Goal: Transaction & Acquisition: Purchase product/service

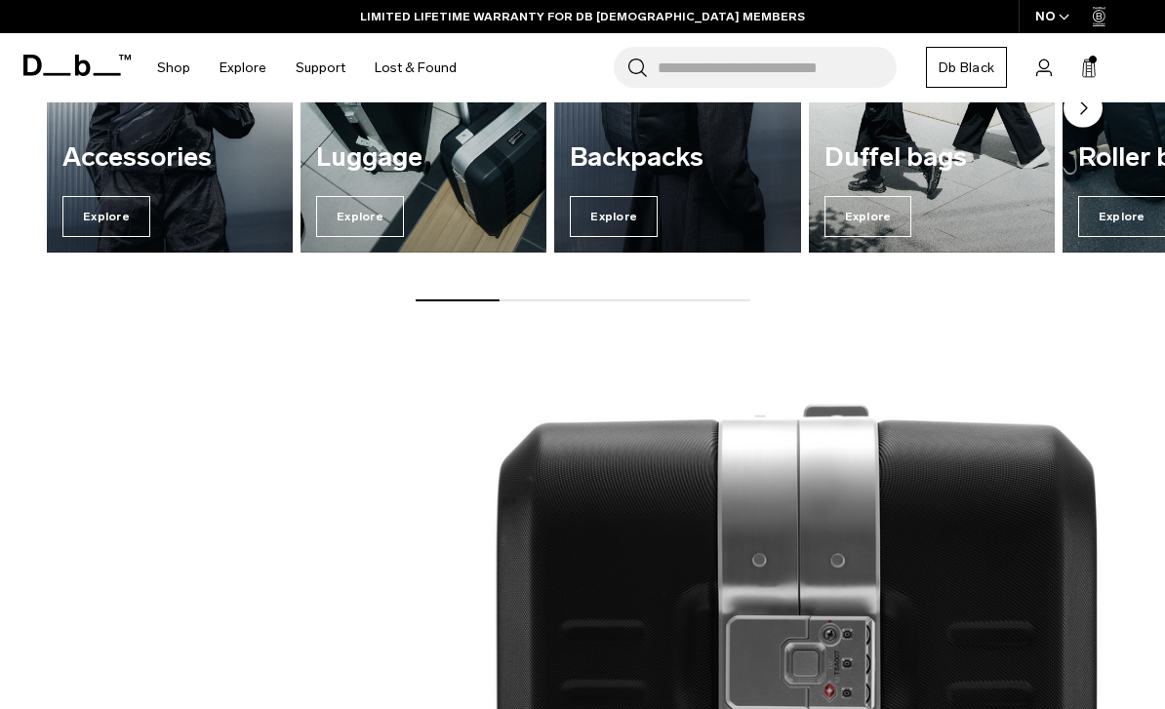
scroll to position [1058, 0]
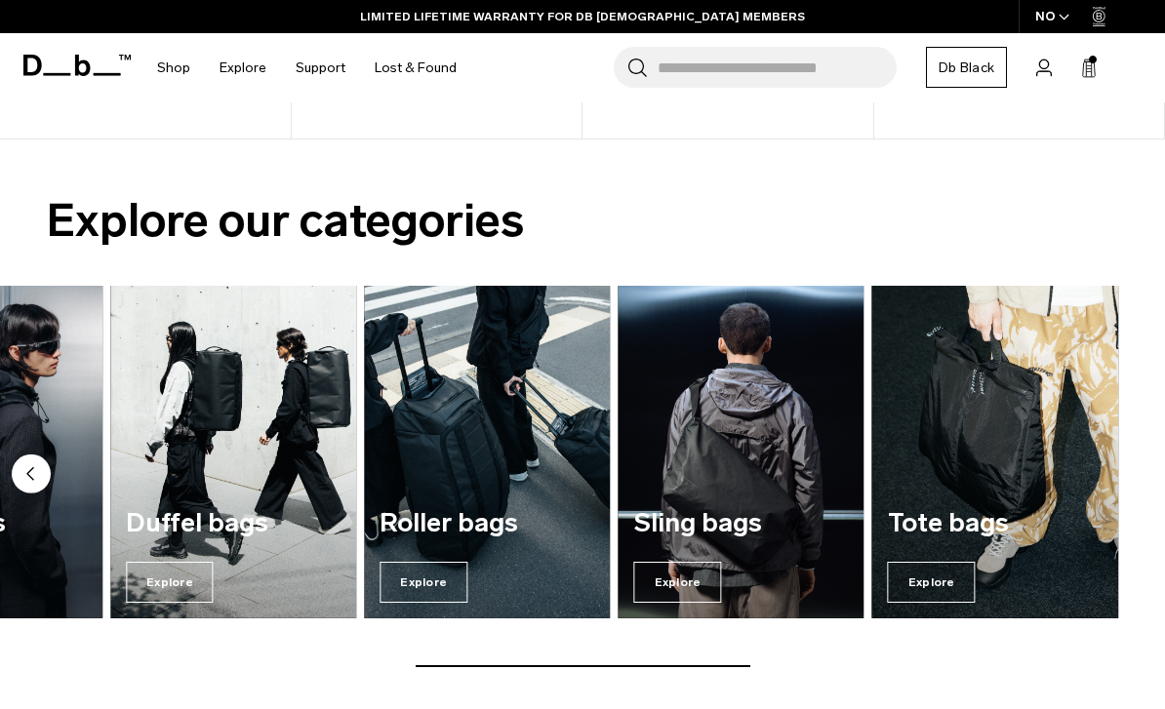
click at [422, 577] on span "Explore" at bounding box center [423, 582] width 88 height 41
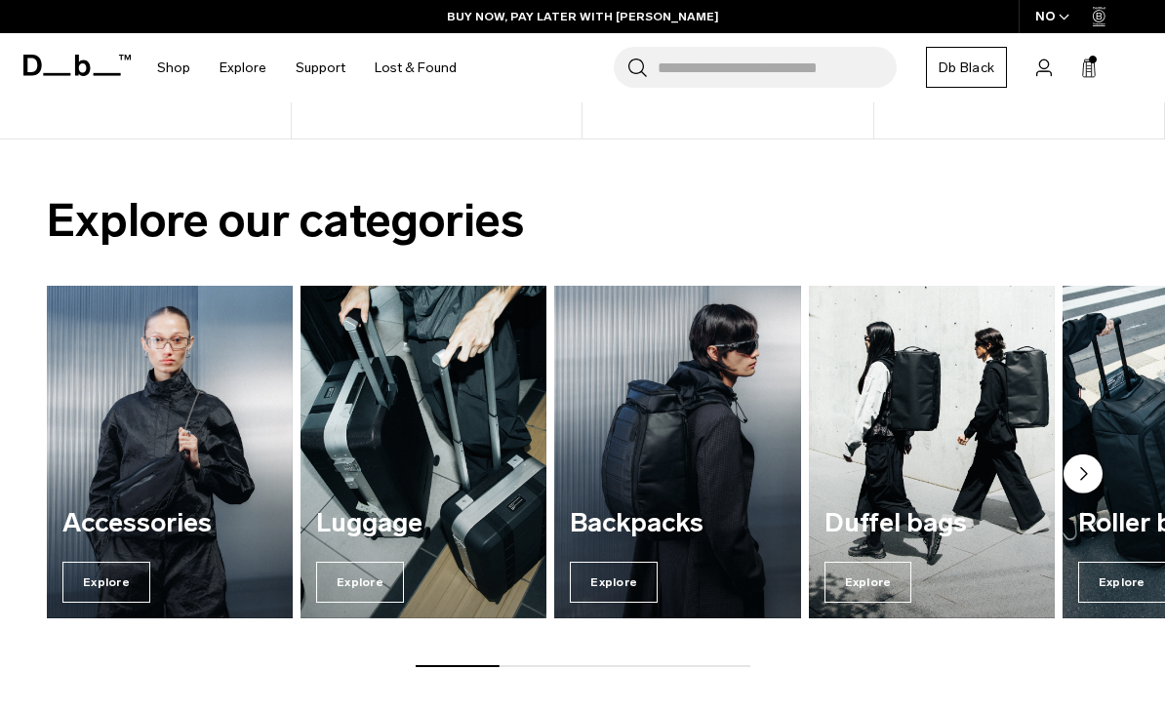
click at [371, 578] on span "Explore" at bounding box center [360, 582] width 88 height 41
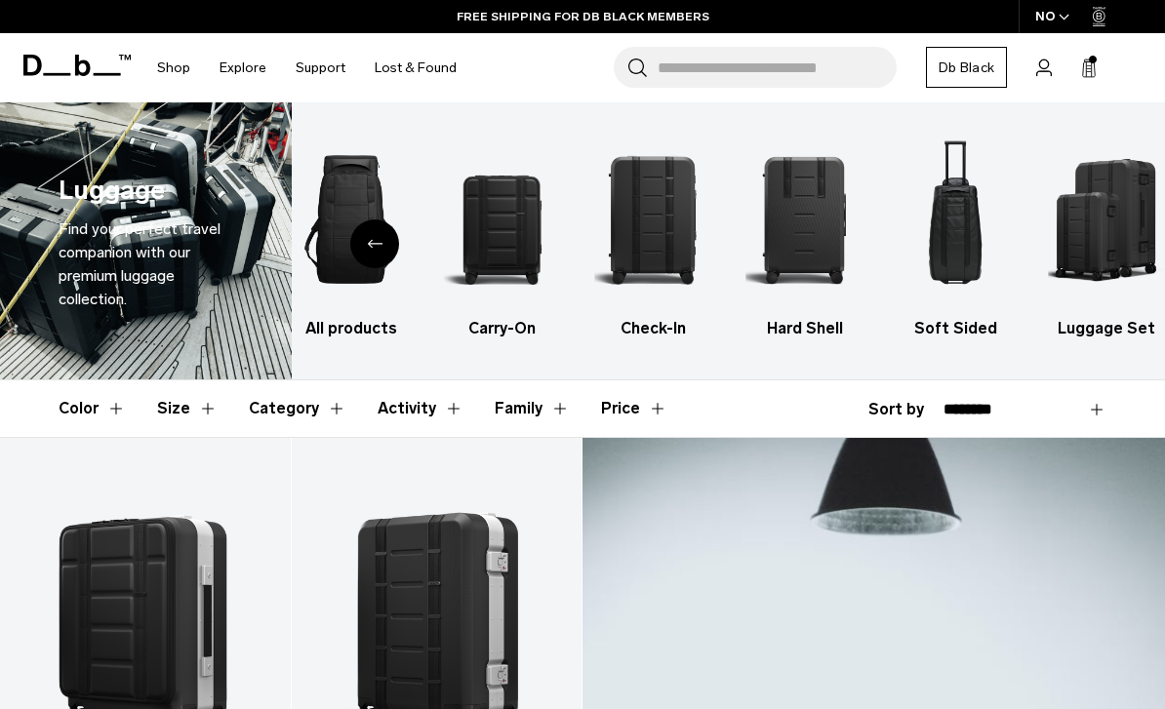
click at [735, 63] on input "Search for Bags, Luggage..." at bounding box center [777, 67] width 239 height 41
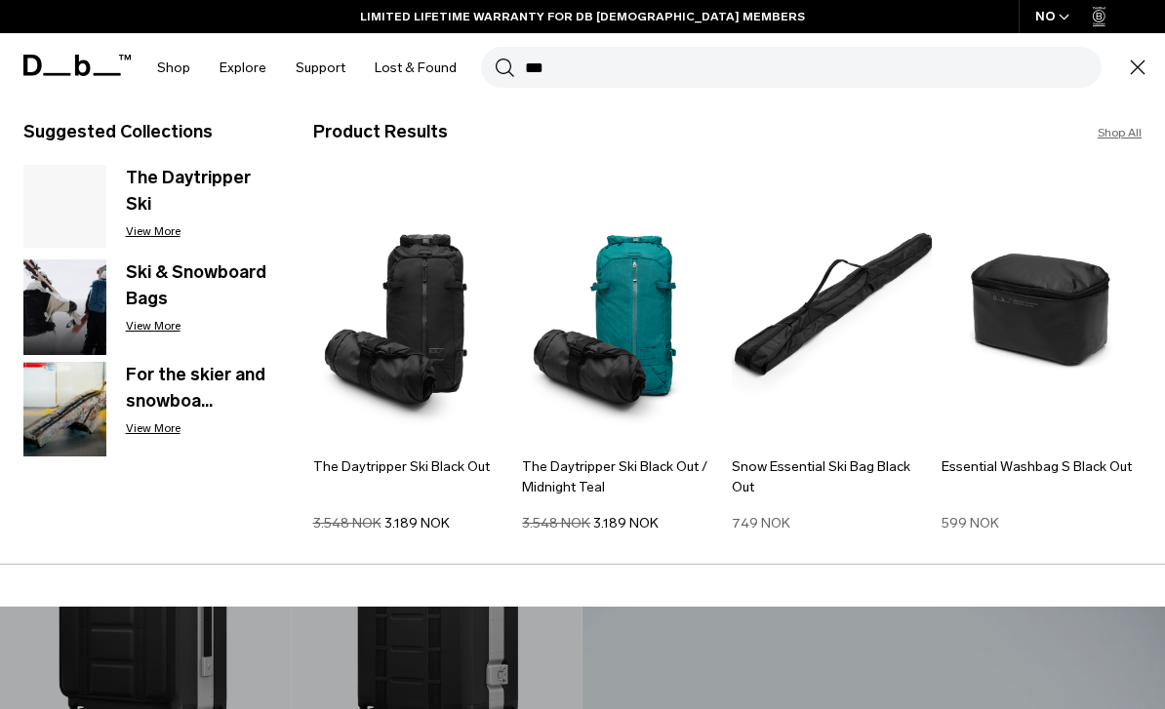
scroll to position [12, 0]
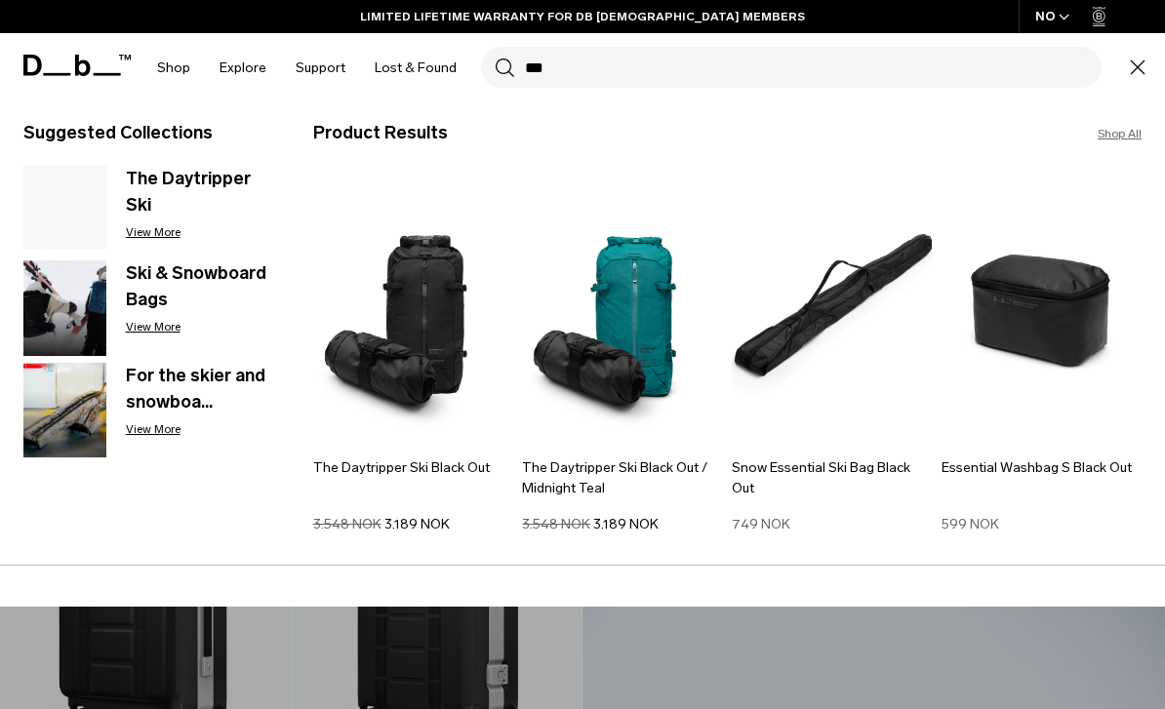
type input "***"
click at [498, 67] on button "Search" at bounding box center [505, 67] width 20 height 21
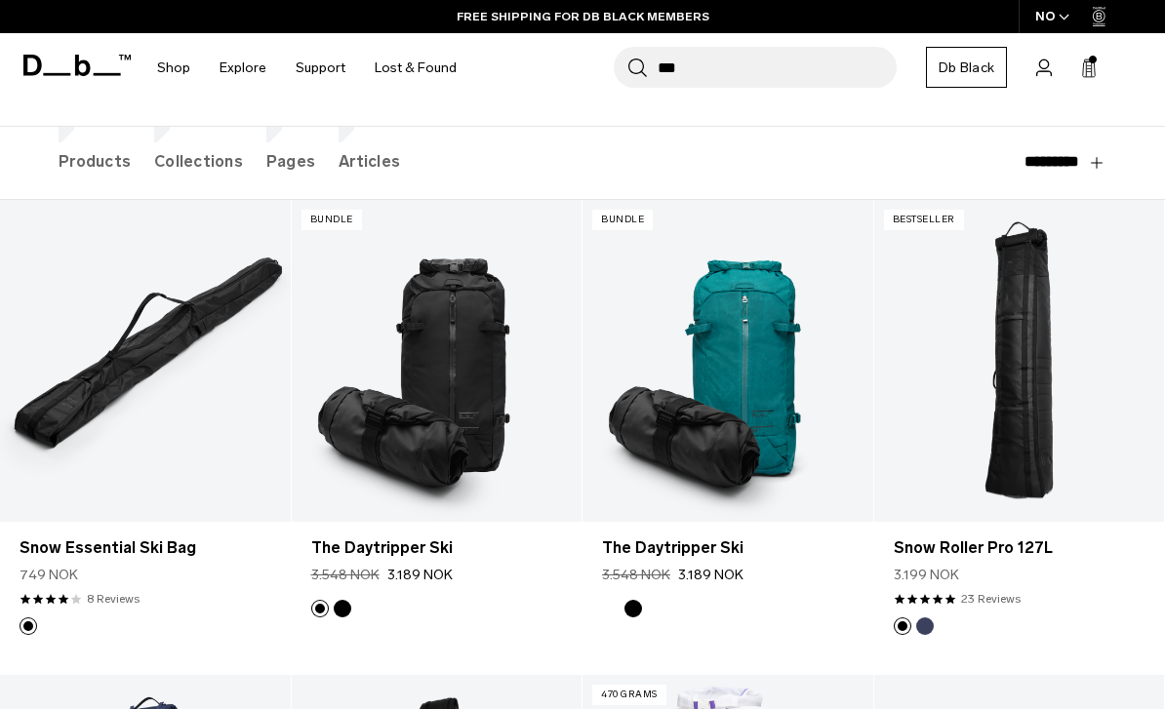
scroll to position [225, 0]
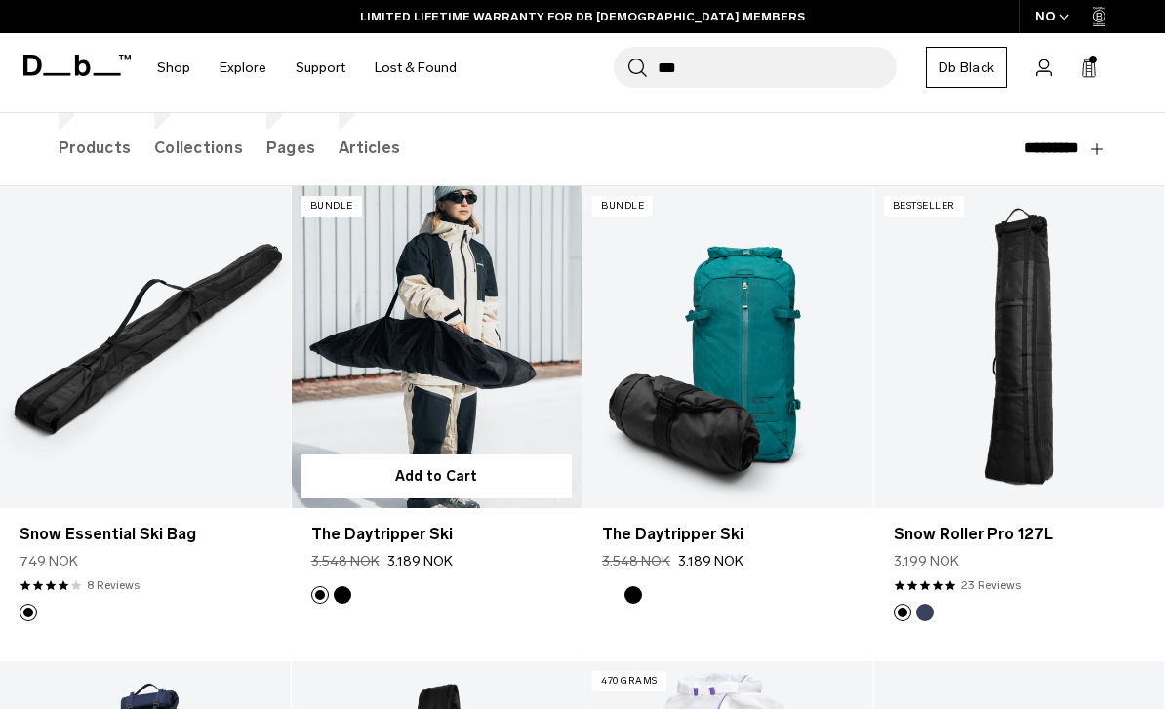
click at [495, 316] on link "The Daytripper Ski" at bounding box center [437, 347] width 291 height 323
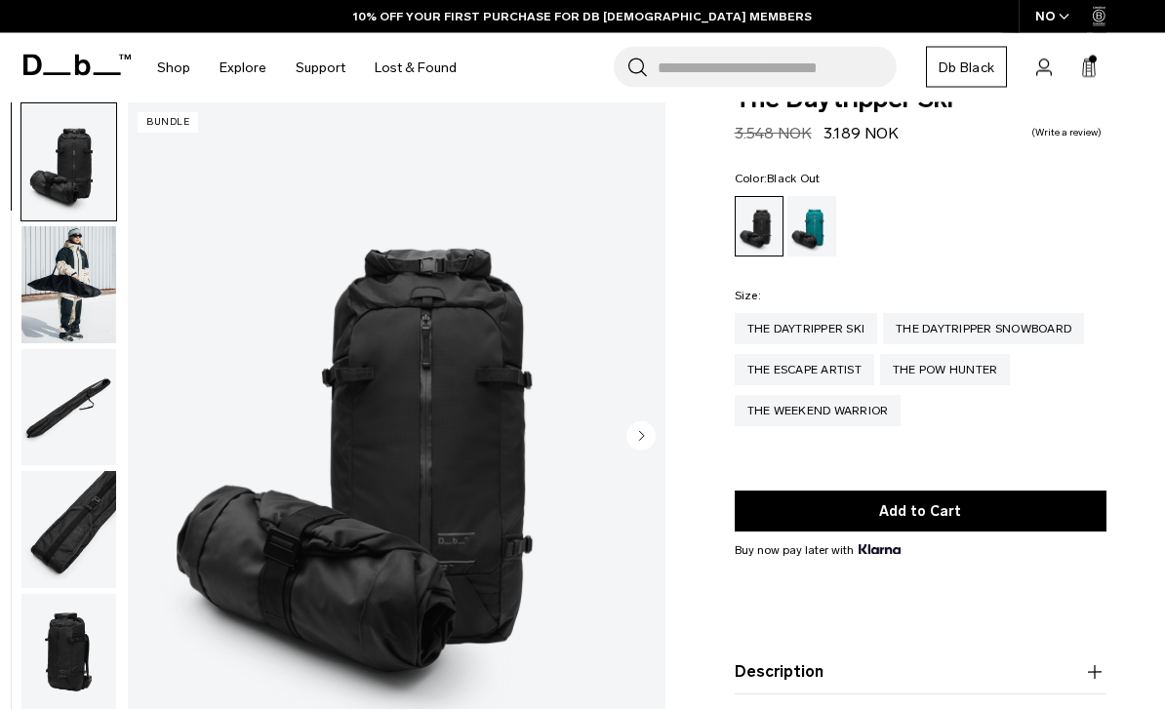
scroll to position [47, 0]
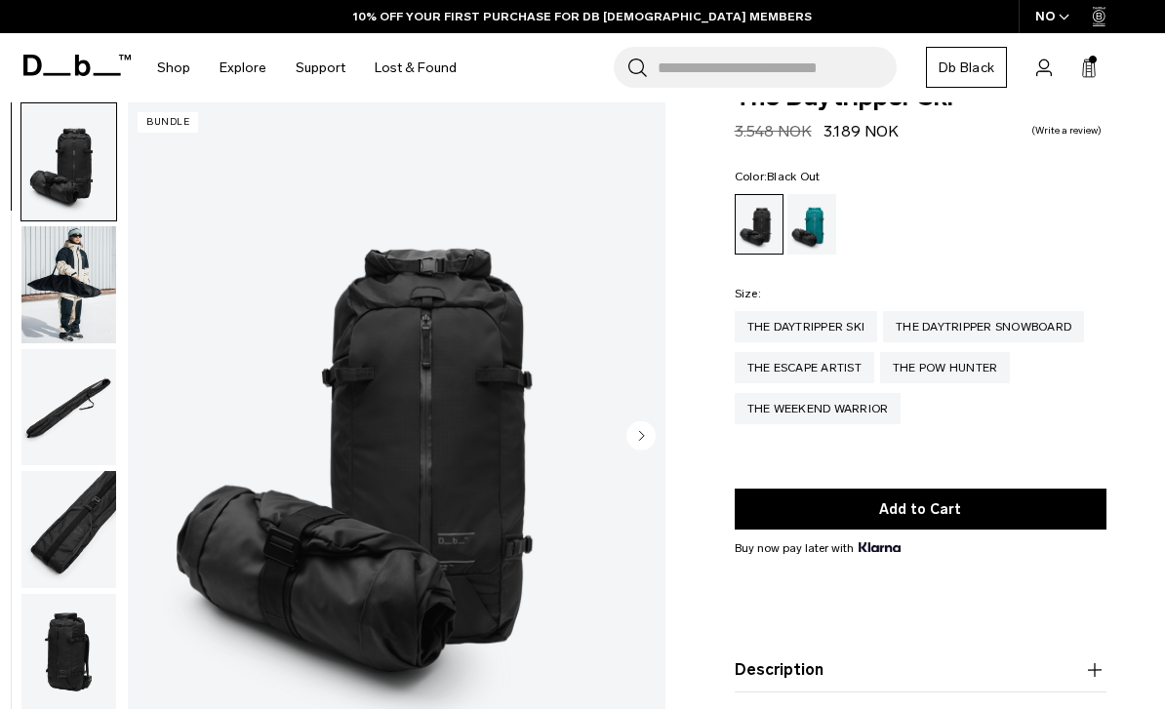
click at [630, 434] on circle "Next slide" at bounding box center [640, 435] width 29 height 29
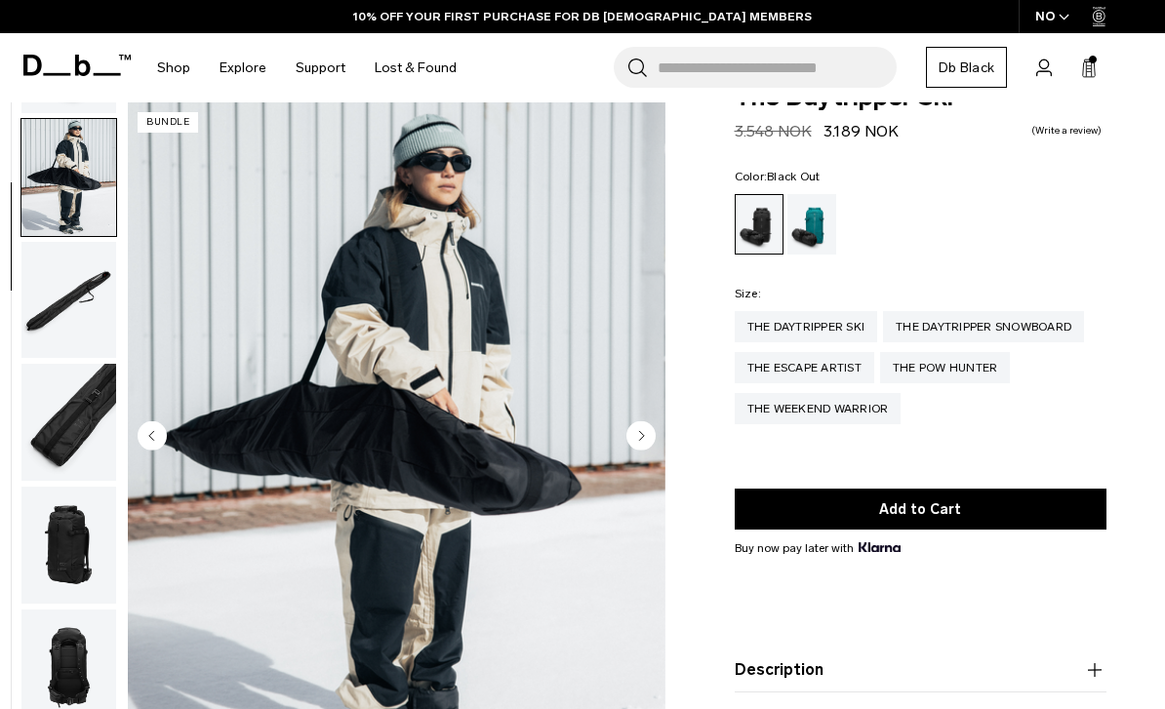
scroll to position [124, 0]
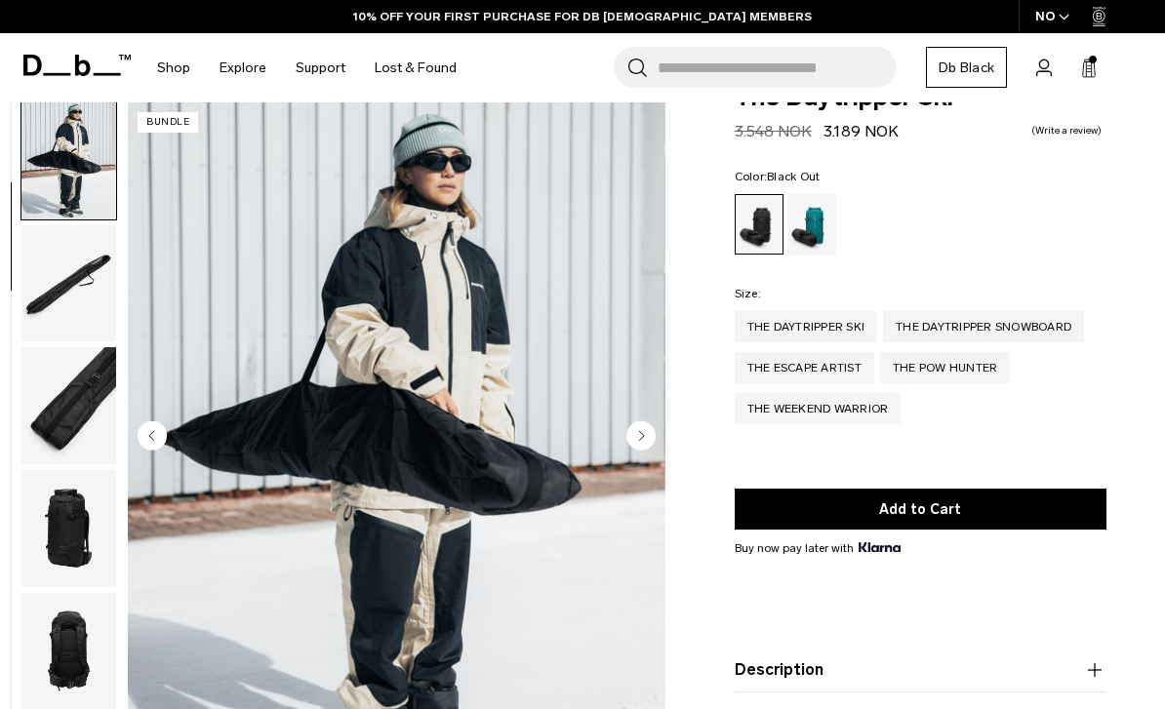
click at [637, 430] on circle "Next slide" at bounding box center [640, 435] width 29 height 29
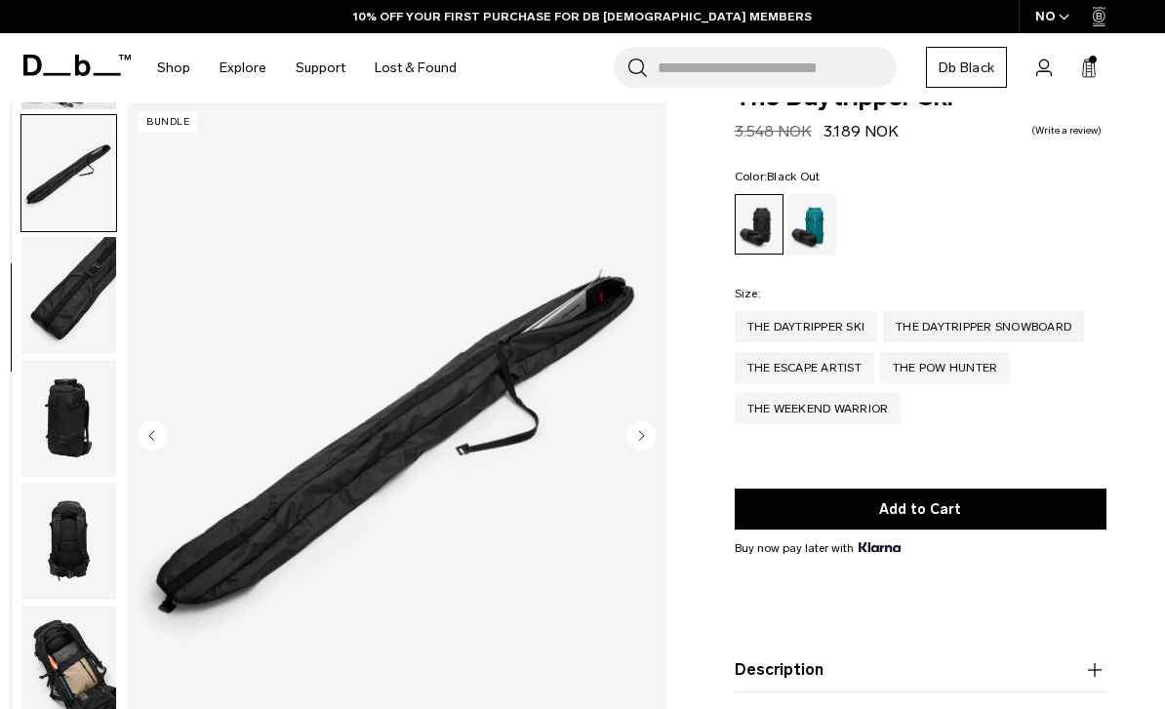
scroll to position [249, 0]
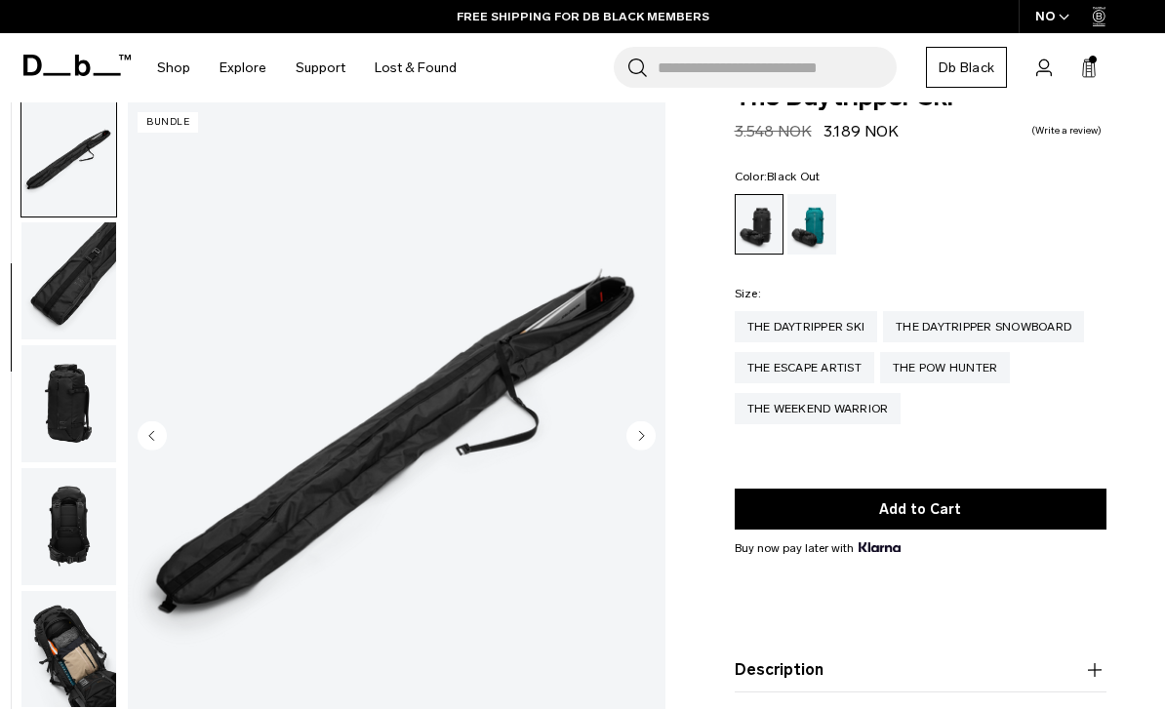
click at [637, 439] on circle "Next slide" at bounding box center [640, 435] width 29 height 29
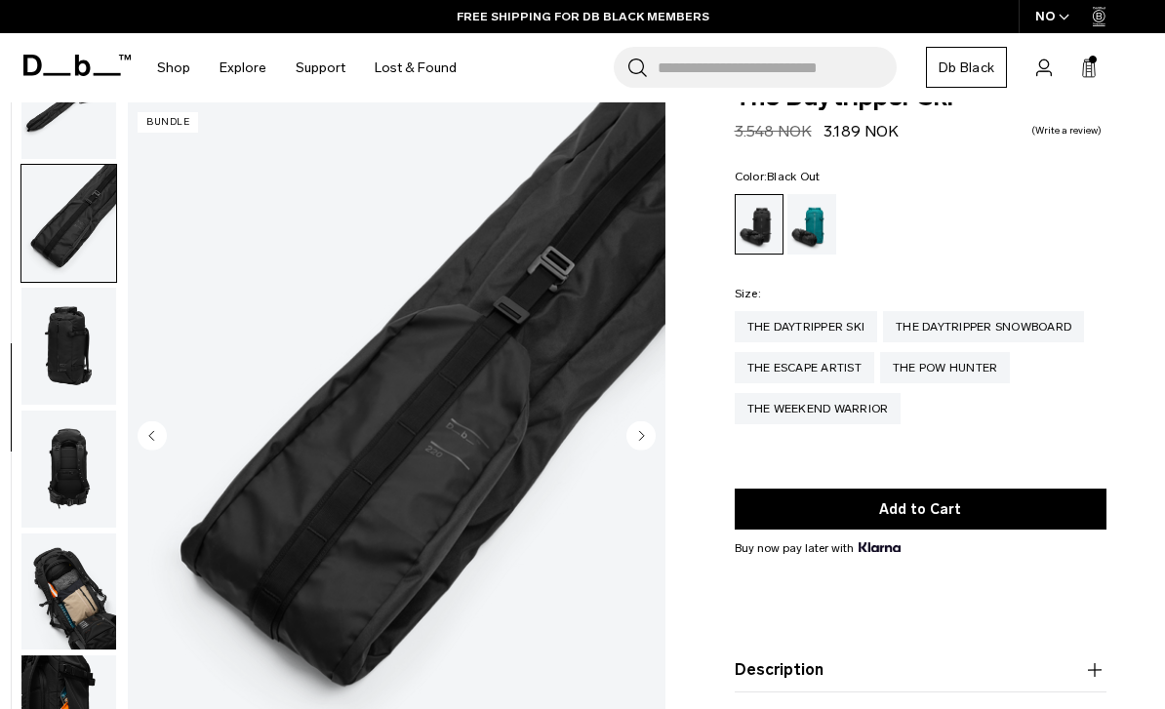
scroll to position [318, 0]
click at [636, 443] on circle "Next slide" at bounding box center [640, 435] width 29 height 29
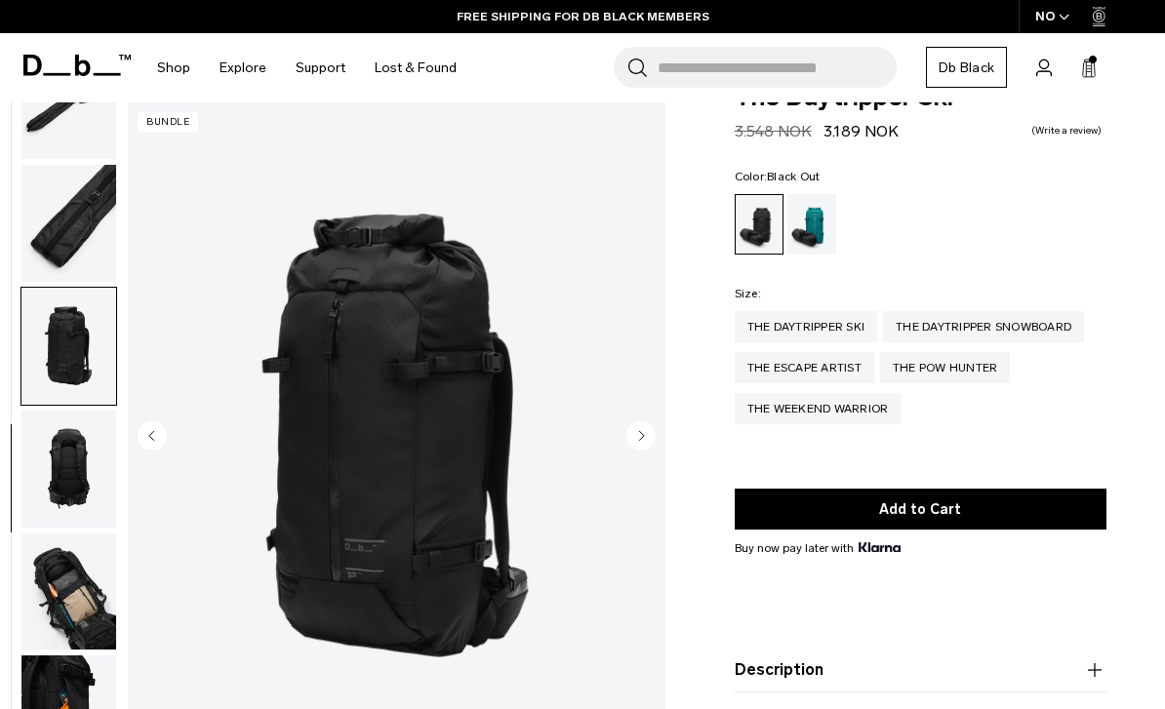
click at [638, 436] on circle "Next slide" at bounding box center [640, 435] width 29 height 29
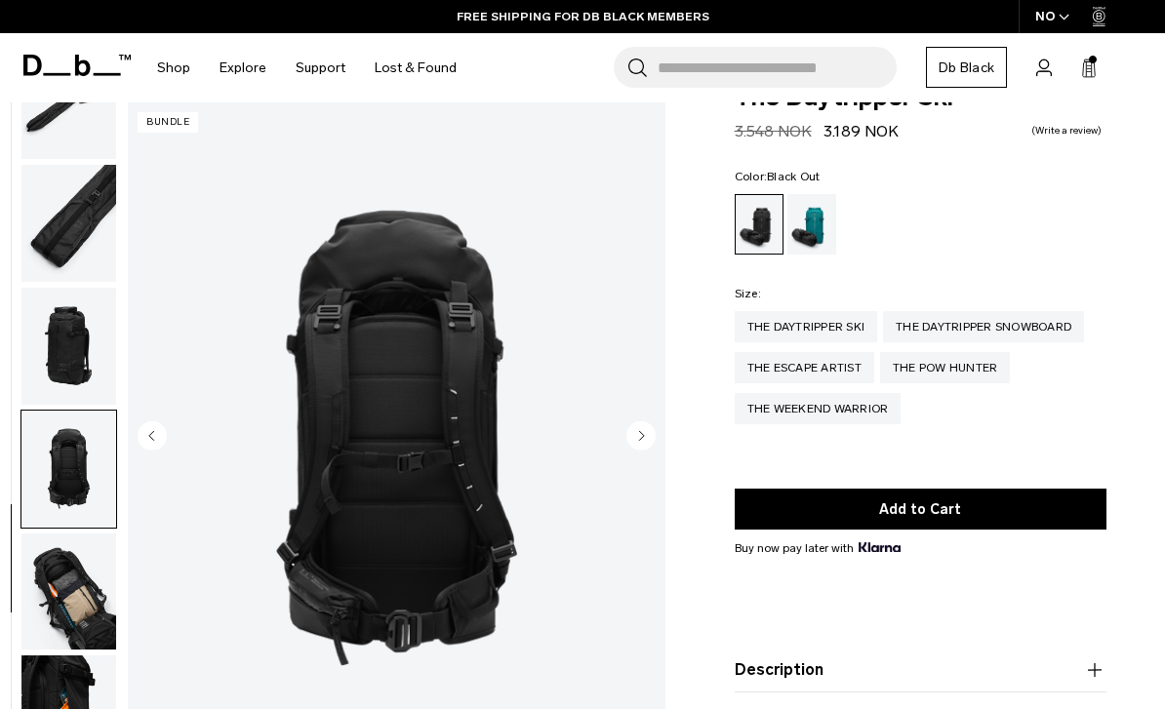
click at [638, 437] on circle "Next slide" at bounding box center [640, 435] width 29 height 29
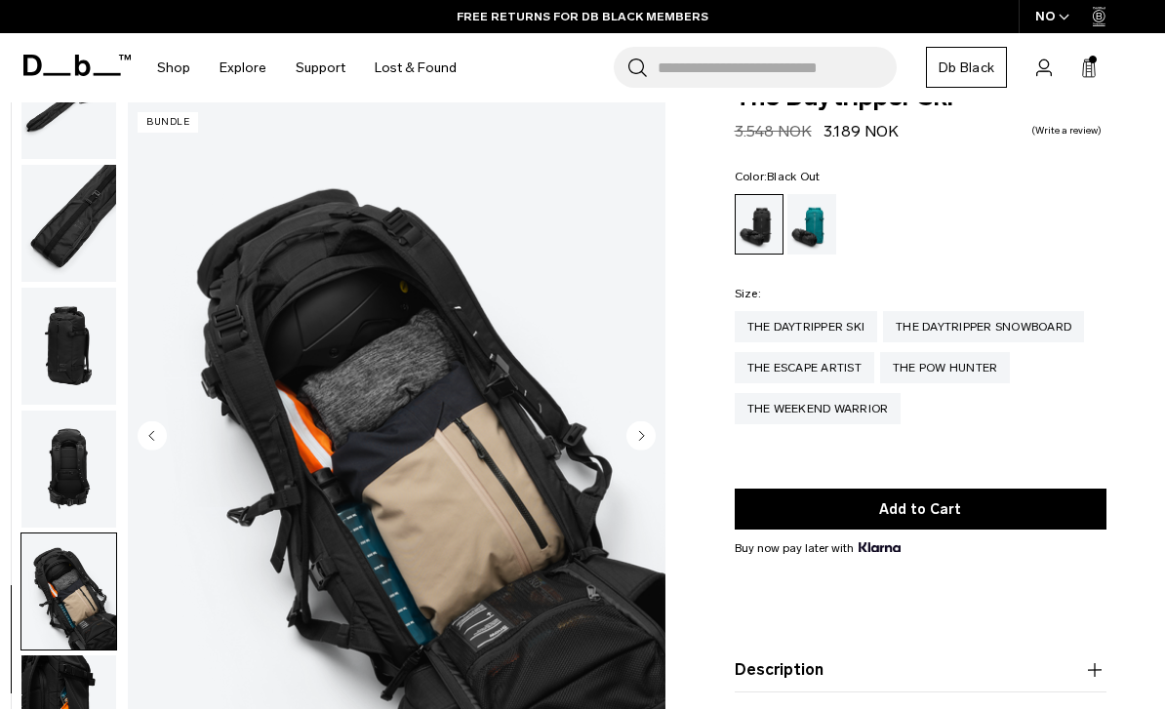
click at [634, 427] on circle "Next slide" at bounding box center [640, 435] width 29 height 29
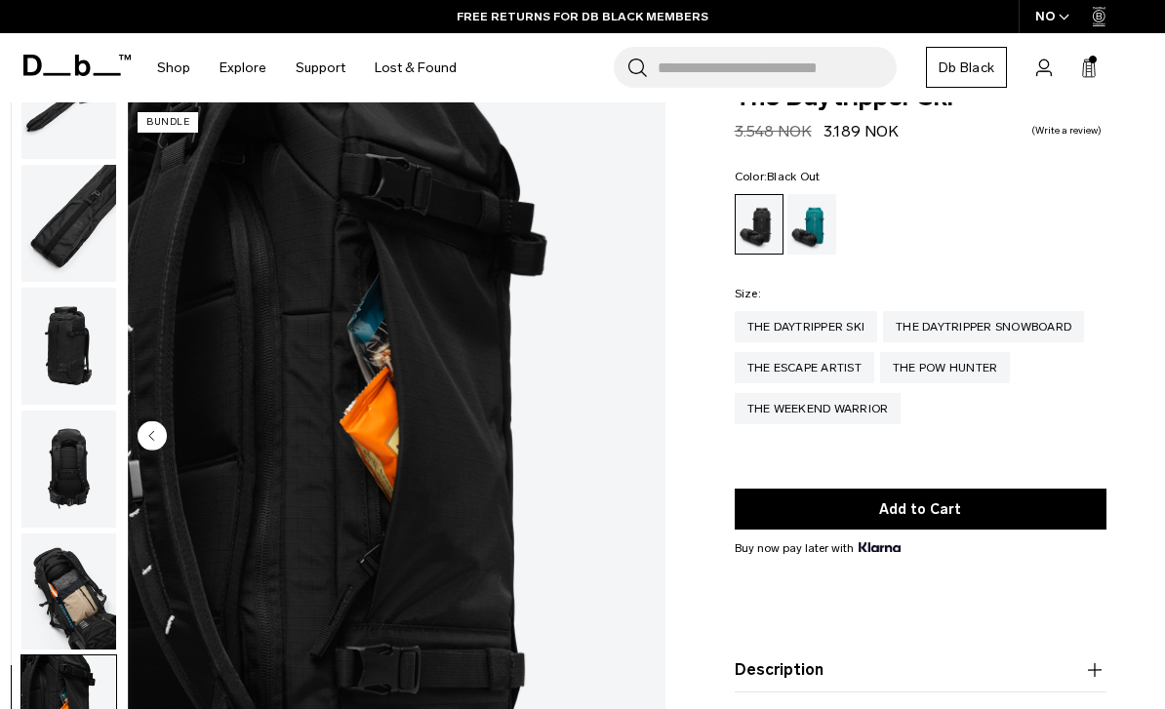
click at [642, 446] on img "8 / 8" at bounding box center [397, 437] width 538 height 671
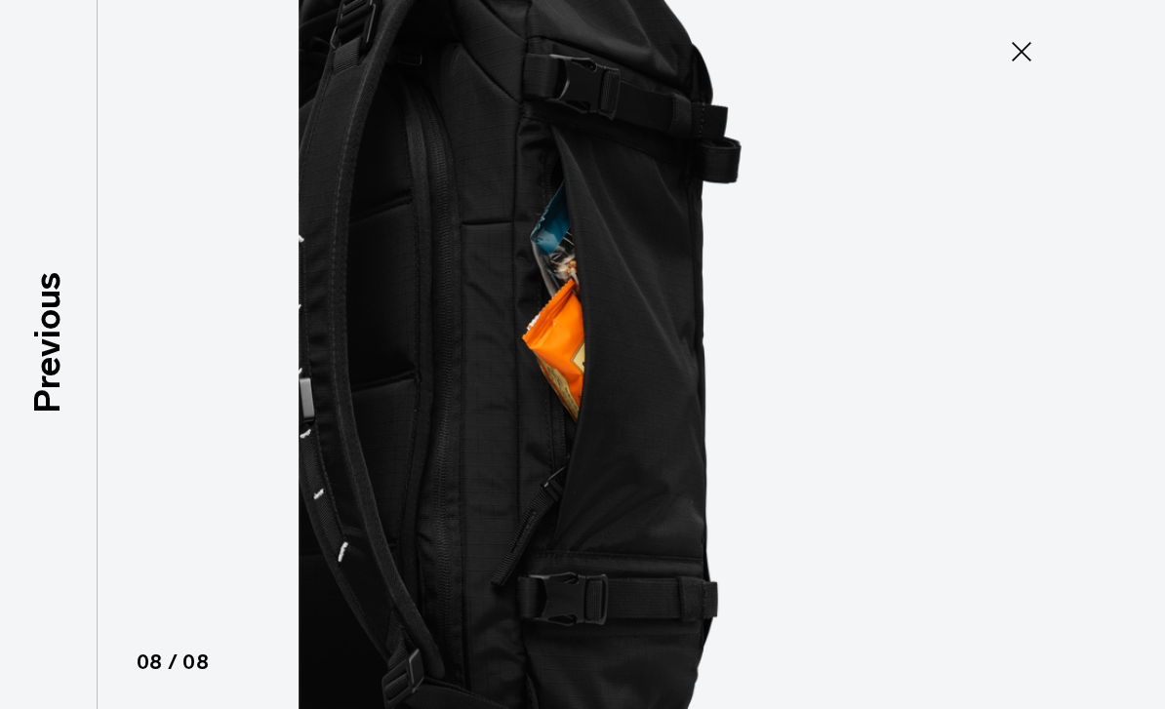
click at [1022, 59] on icon at bounding box center [1021, 51] width 31 height 31
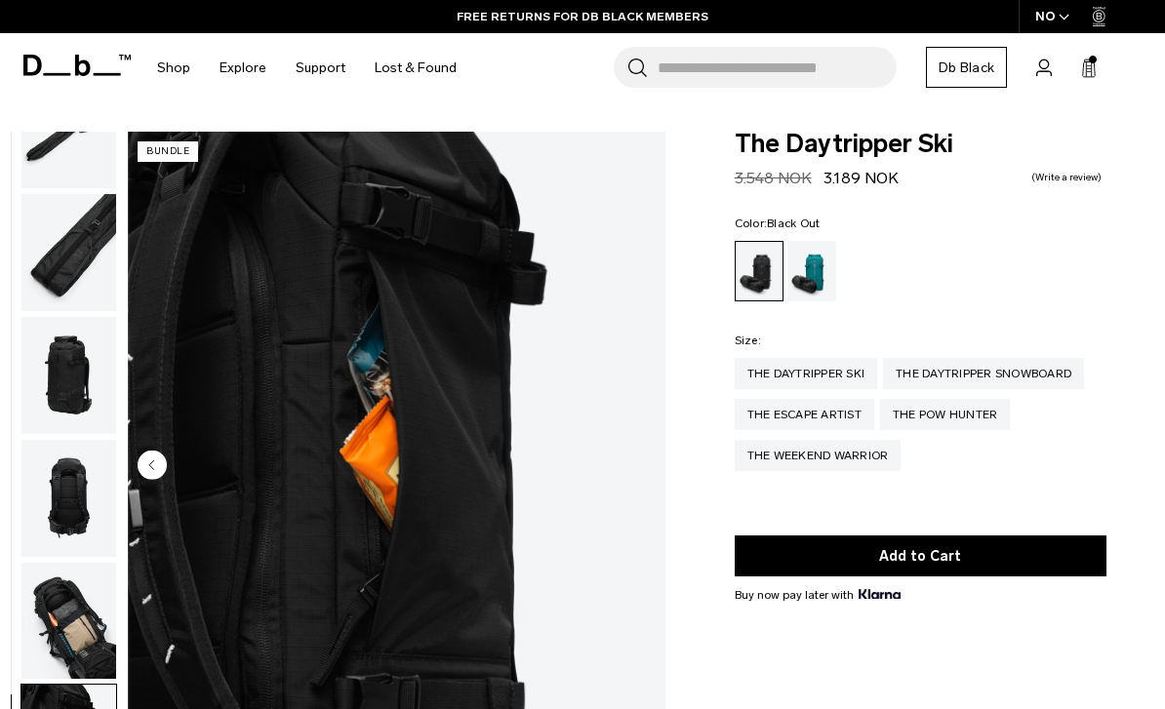
scroll to position [52, 0]
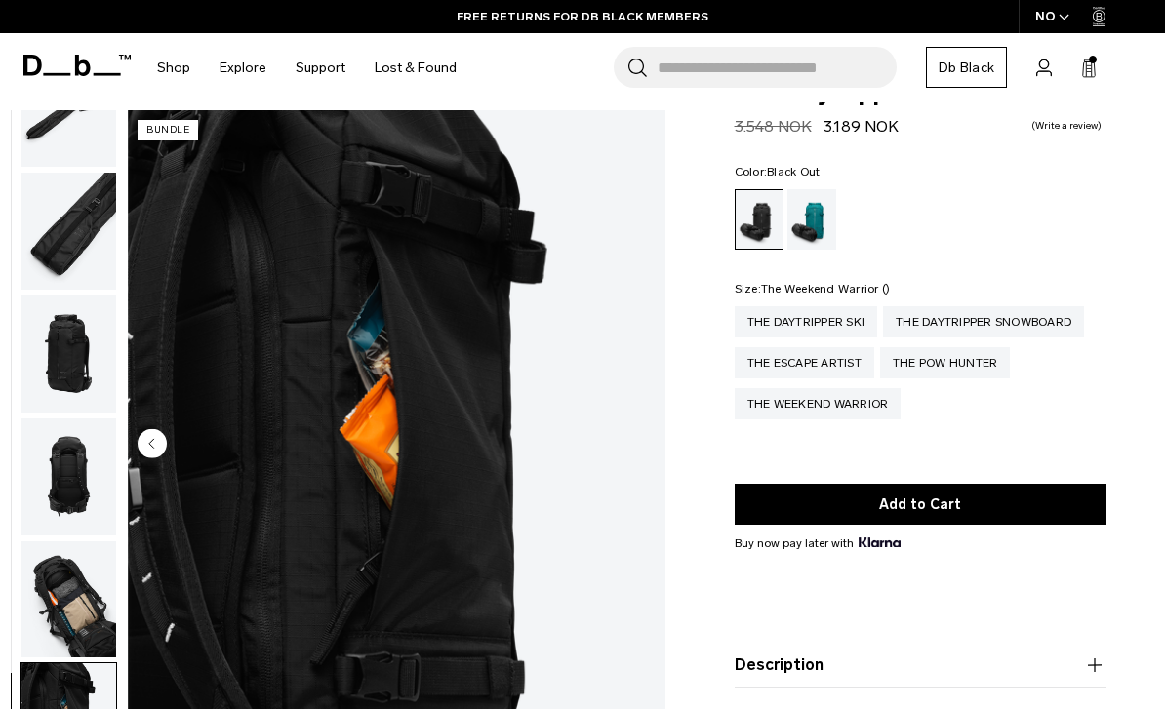
click at [865, 398] on div "The Weekend Warrior" at bounding box center [818, 403] width 167 height 31
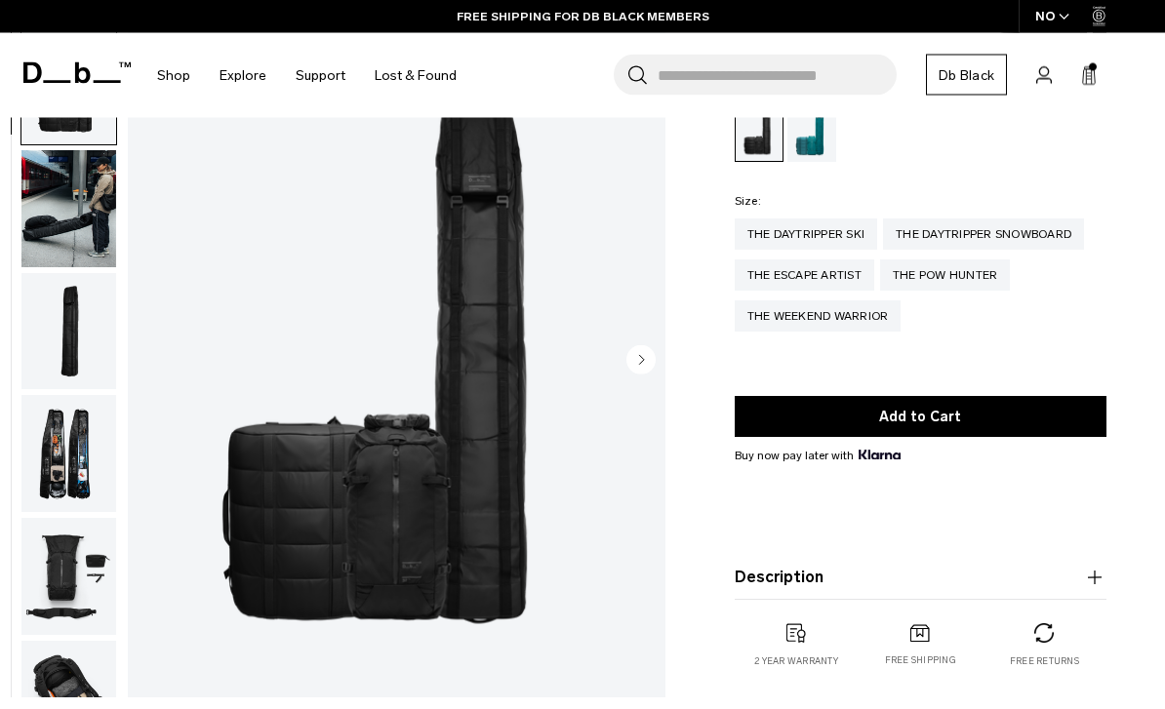
scroll to position [140, 0]
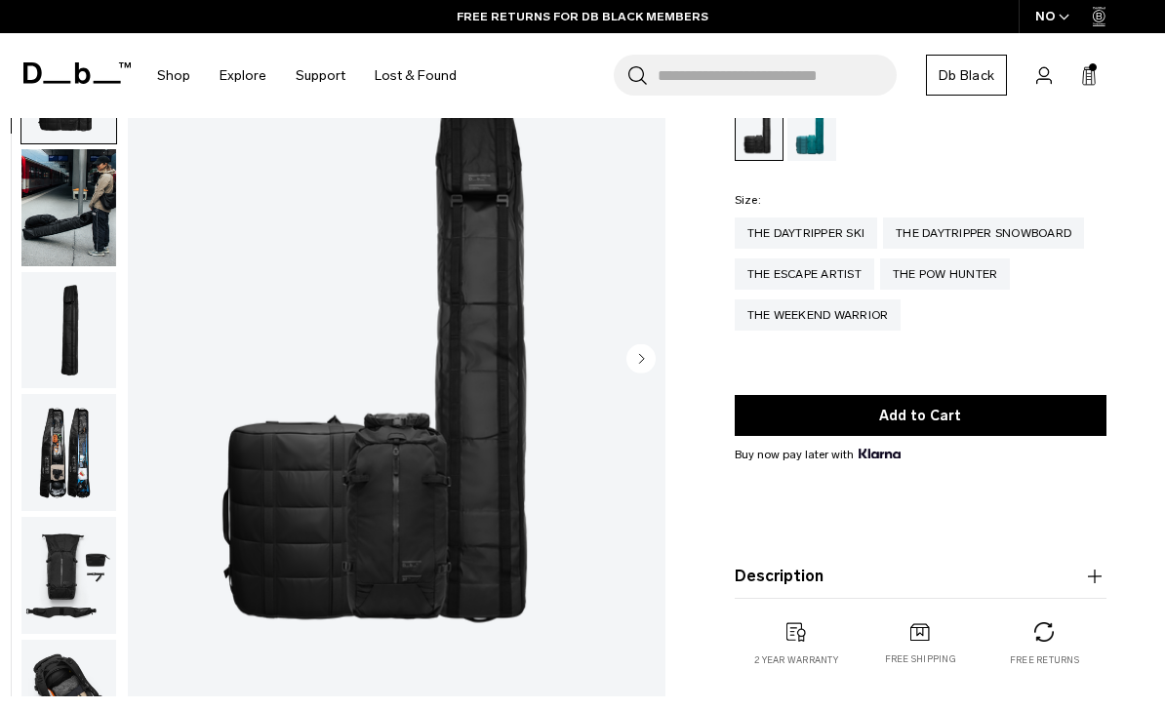
click at [648, 355] on circle "Next slide" at bounding box center [640, 358] width 29 height 29
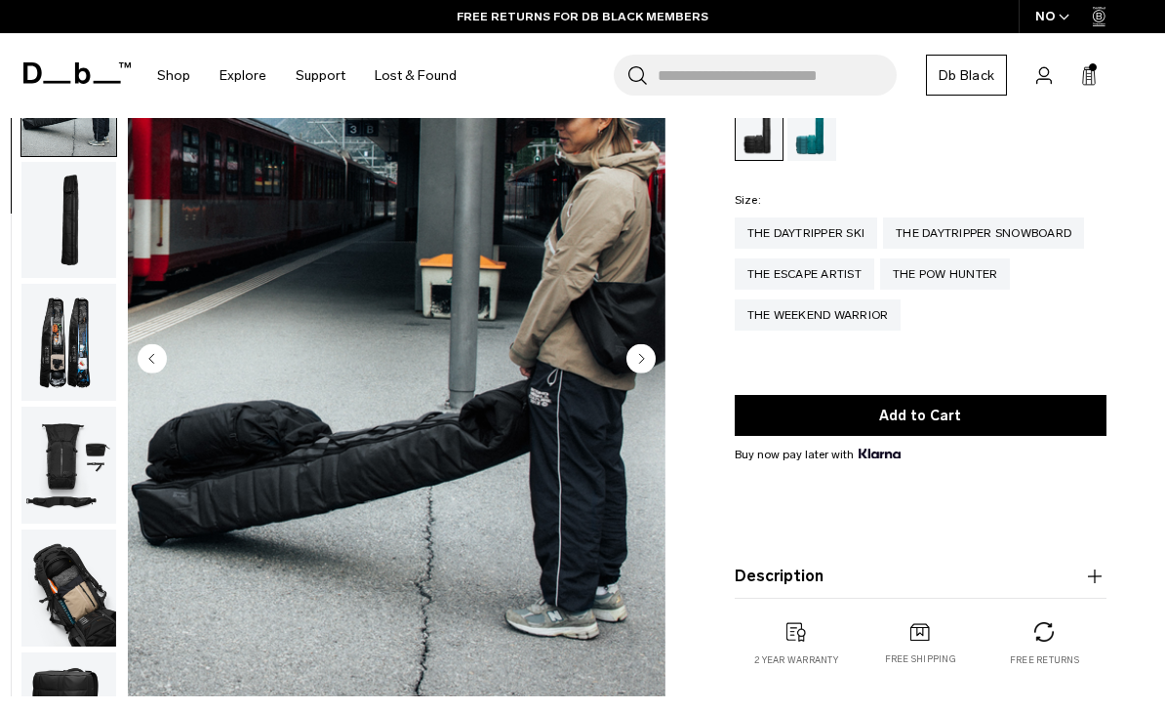
scroll to position [124, 0]
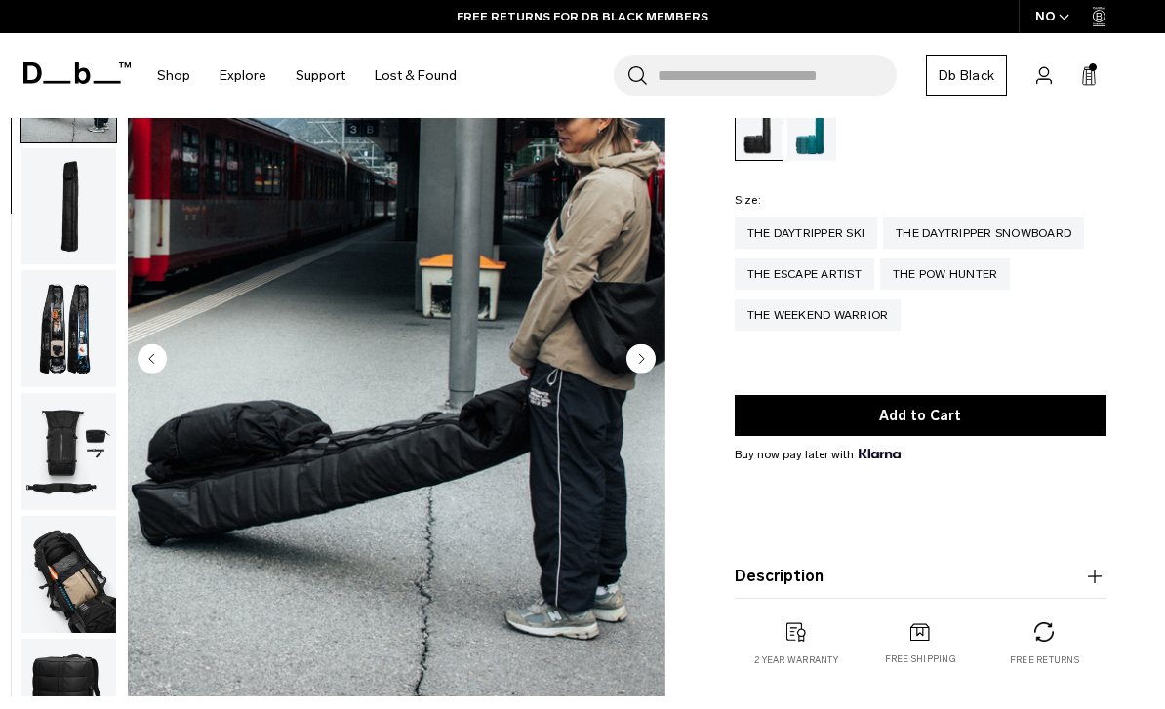
click at [156, 358] on circle "Previous slide" at bounding box center [152, 358] width 29 height 29
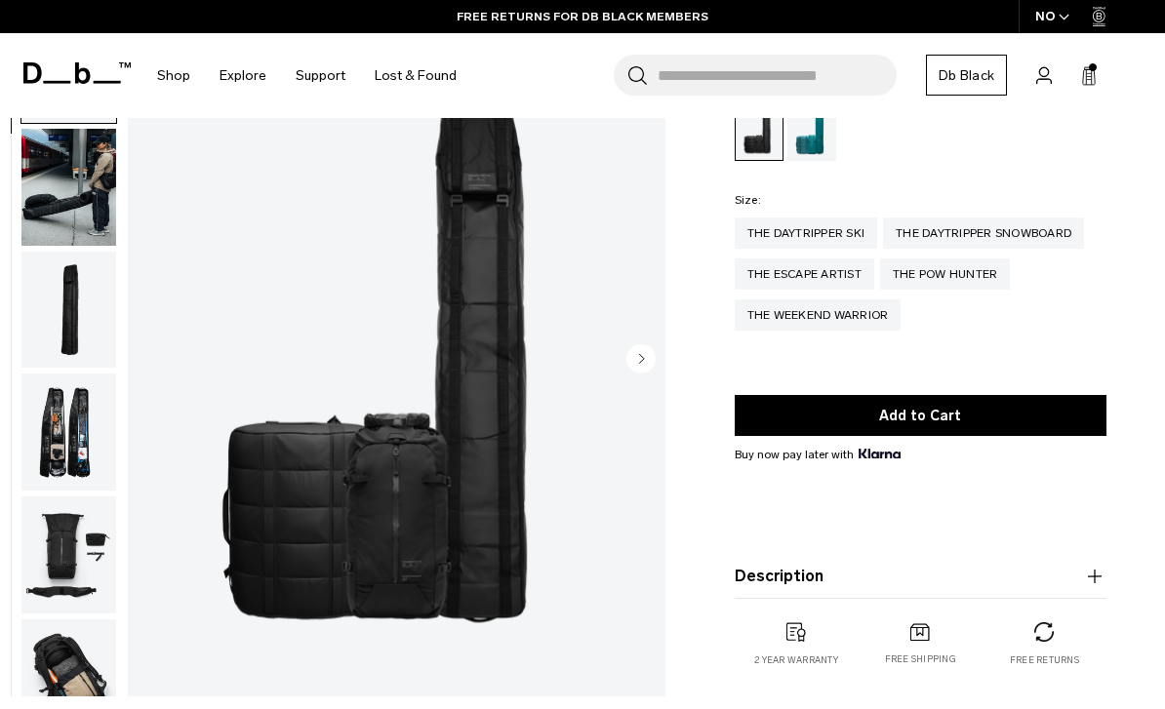
scroll to position [0, 0]
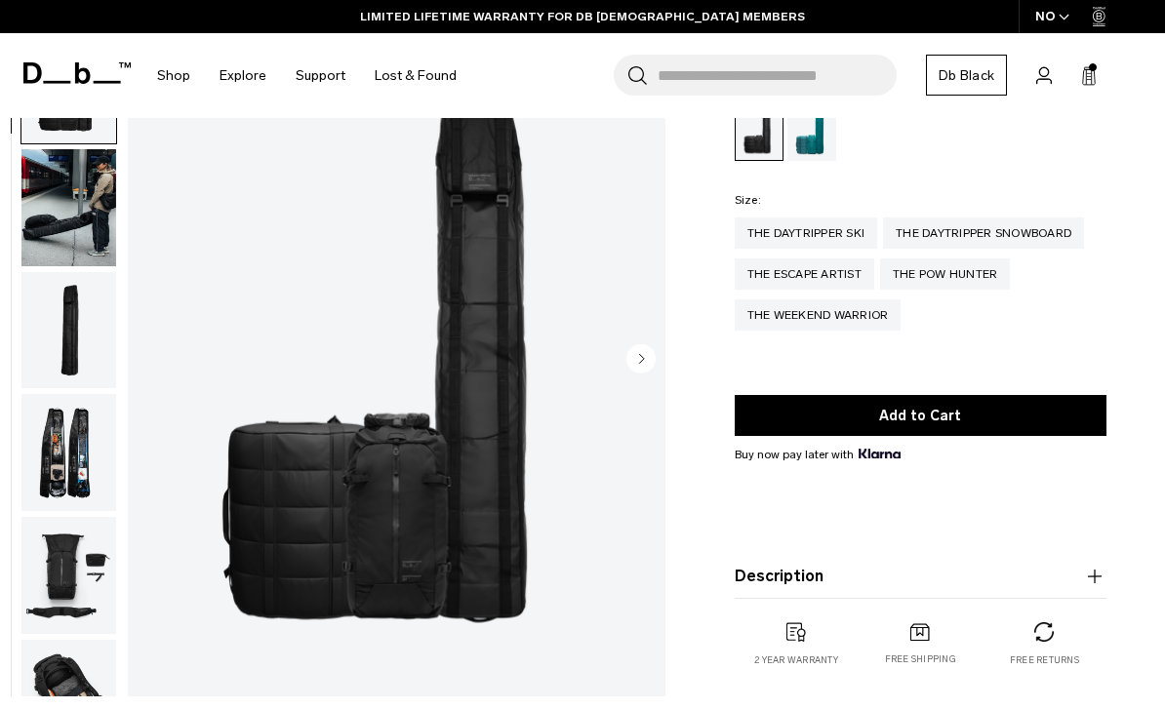
click at [636, 369] on circle "Next slide" at bounding box center [640, 358] width 29 height 29
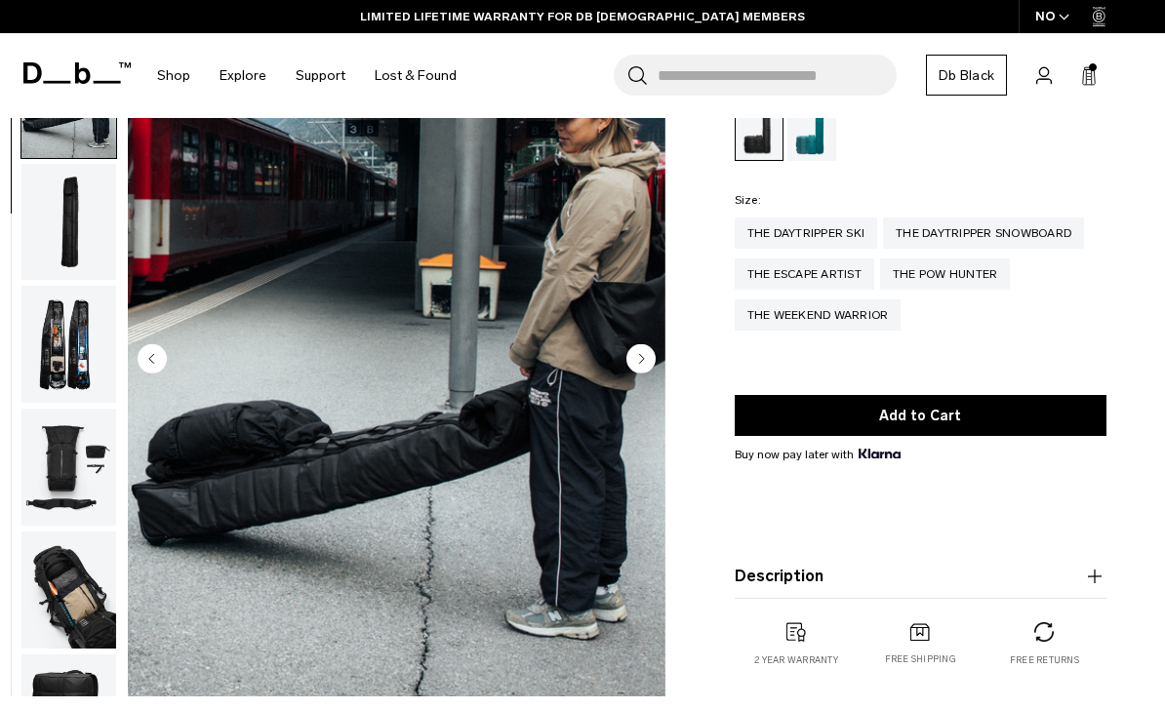
scroll to position [124, 0]
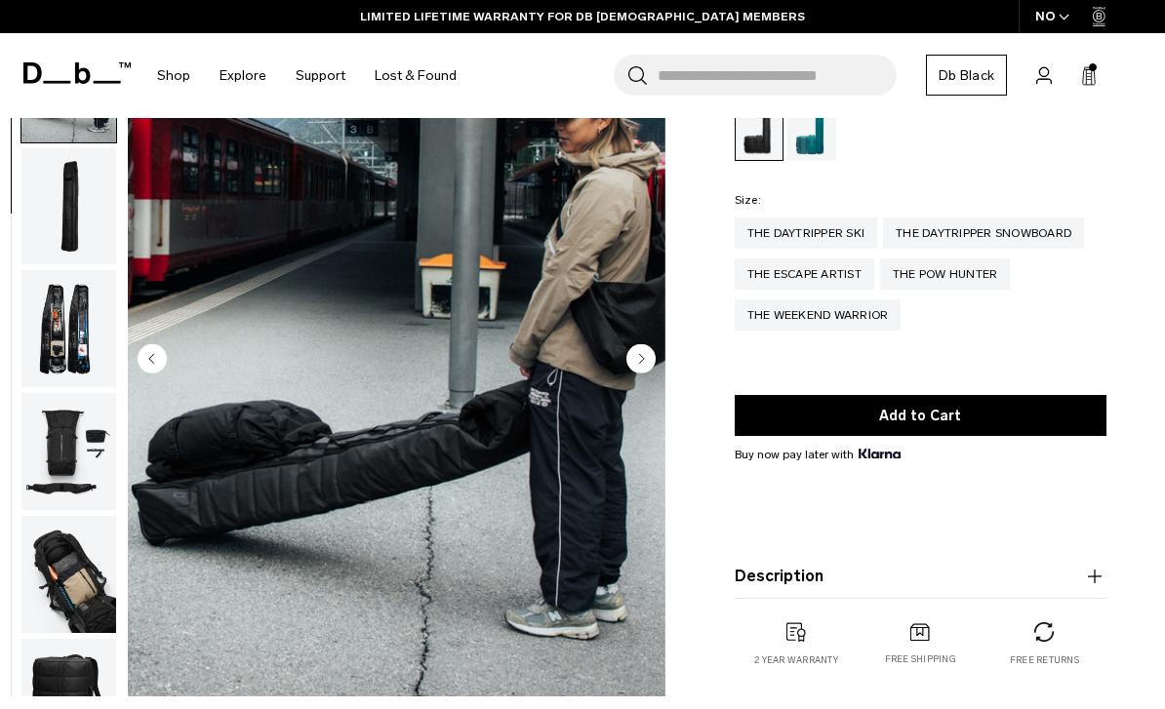
click at [641, 355] on circle "Next slide" at bounding box center [640, 358] width 29 height 29
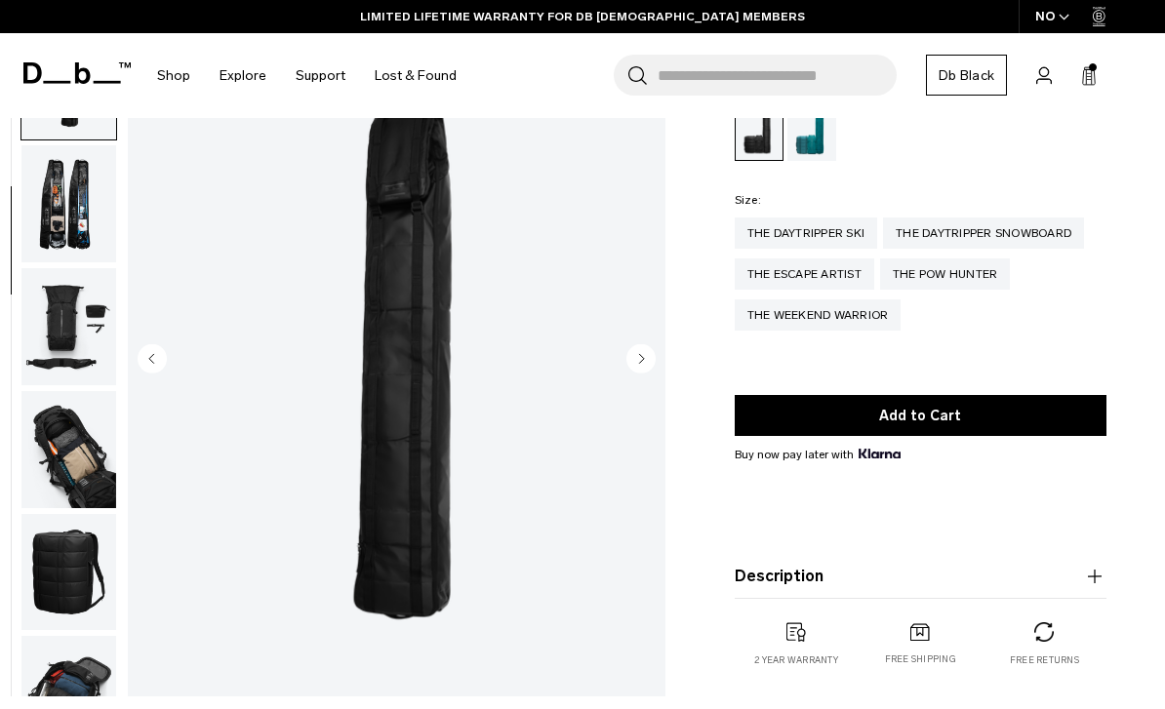
click at [634, 364] on circle "Next slide" at bounding box center [640, 358] width 29 height 29
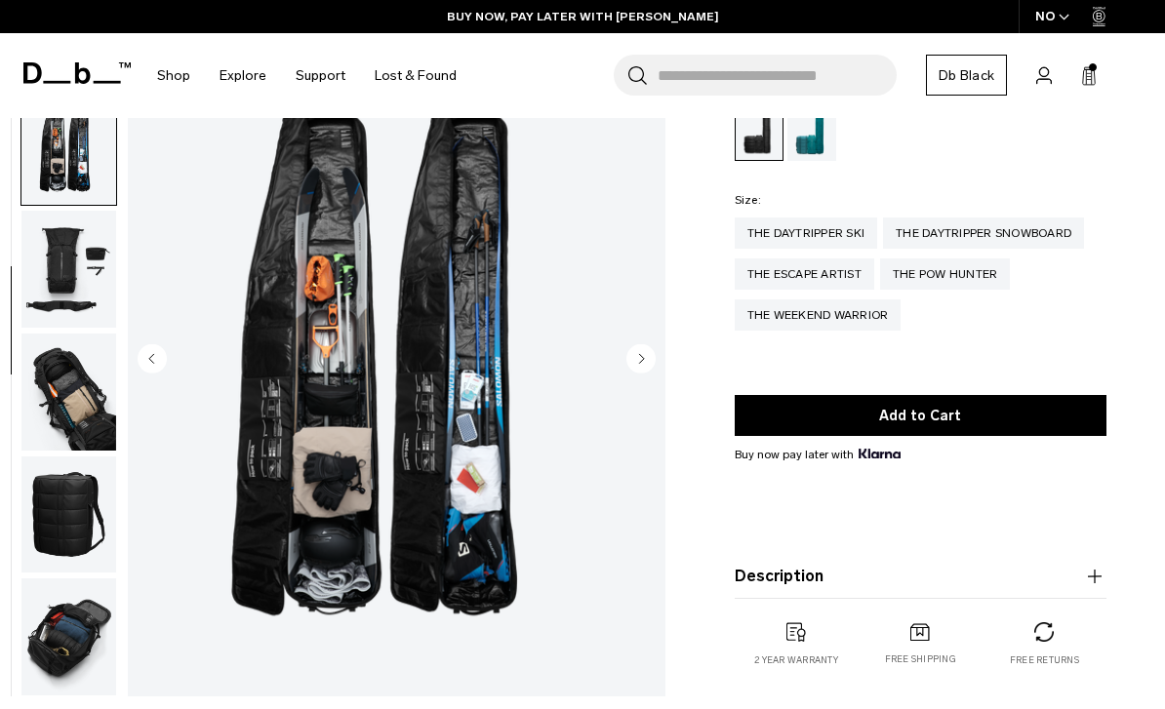
scroll to position [318, 0]
click at [632, 361] on circle "Next slide" at bounding box center [640, 358] width 29 height 29
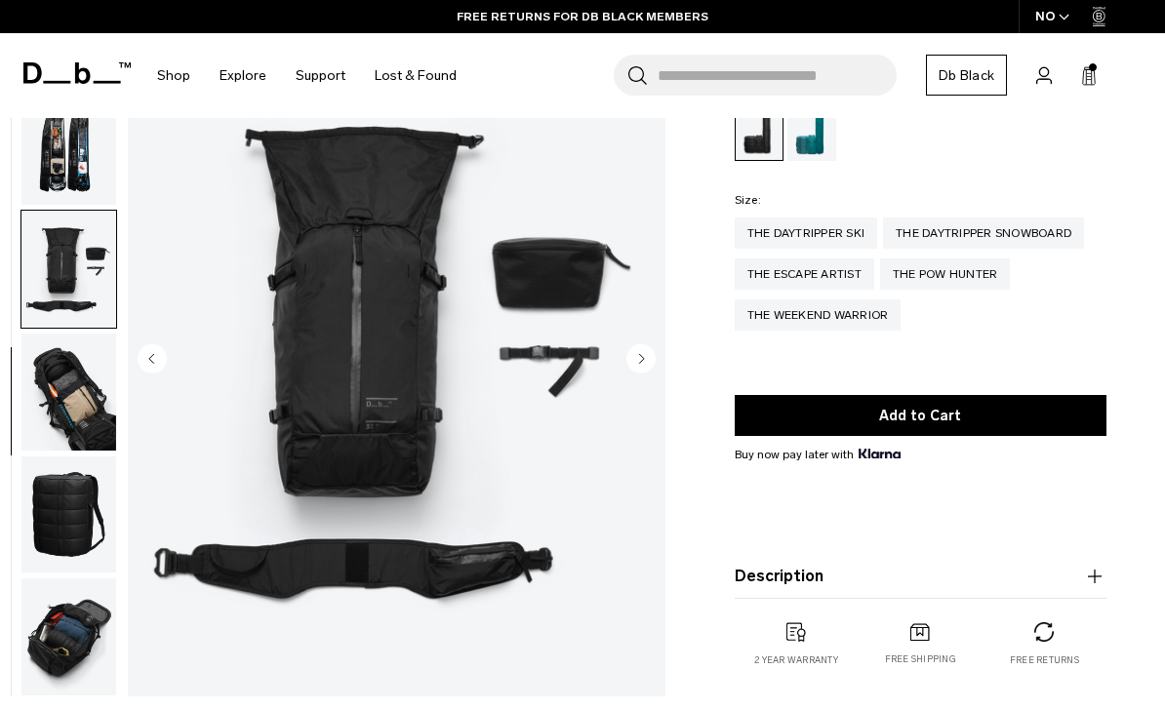
click at [637, 360] on circle "Next slide" at bounding box center [640, 358] width 29 height 29
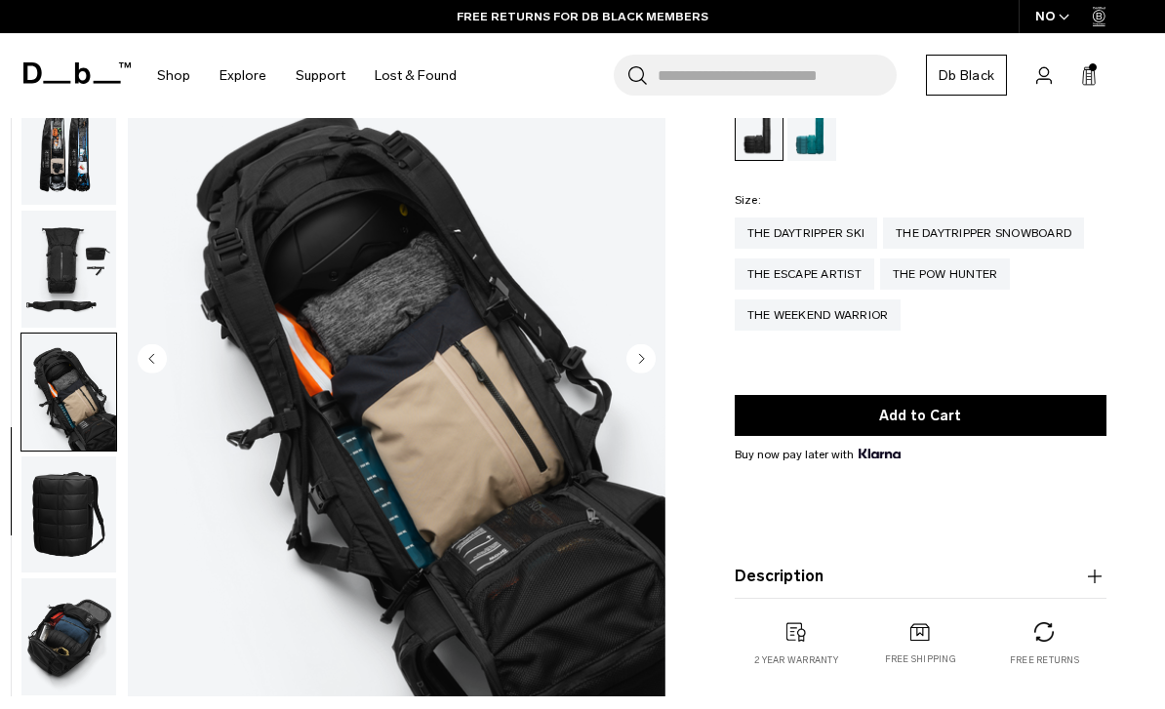
click at [145, 360] on circle "Previous slide" at bounding box center [152, 358] width 29 height 29
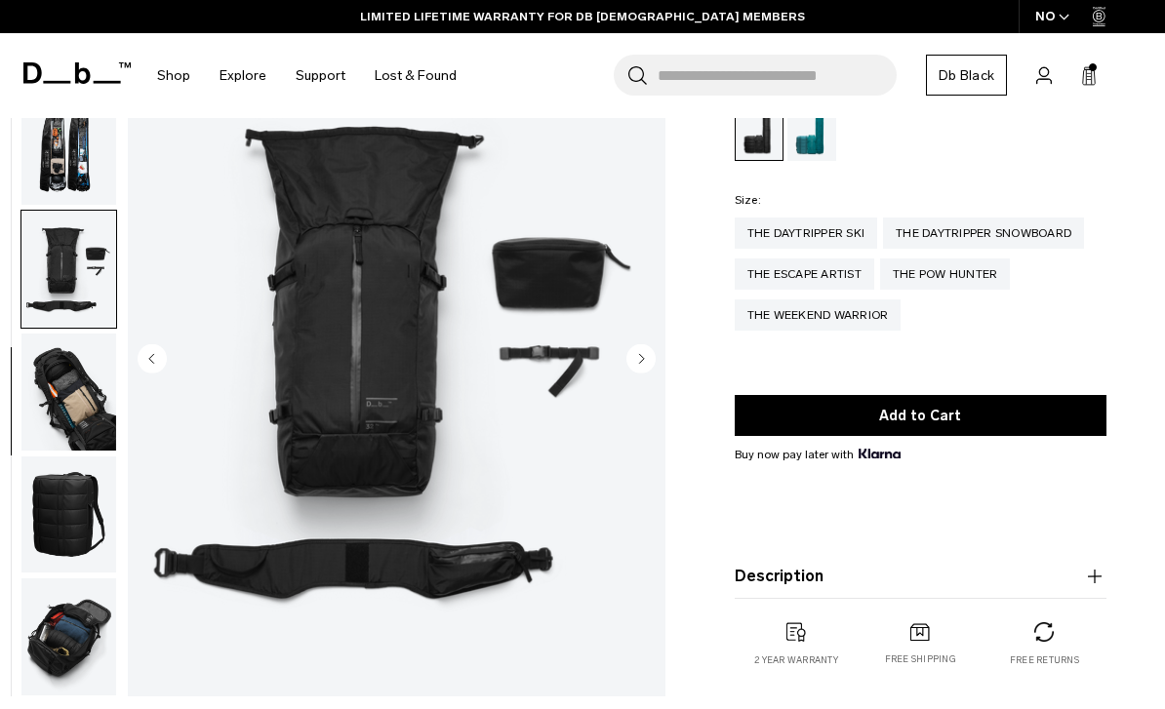
click at [634, 355] on circle "Next slide" at bounding box center [640, 358] width 29 height 29
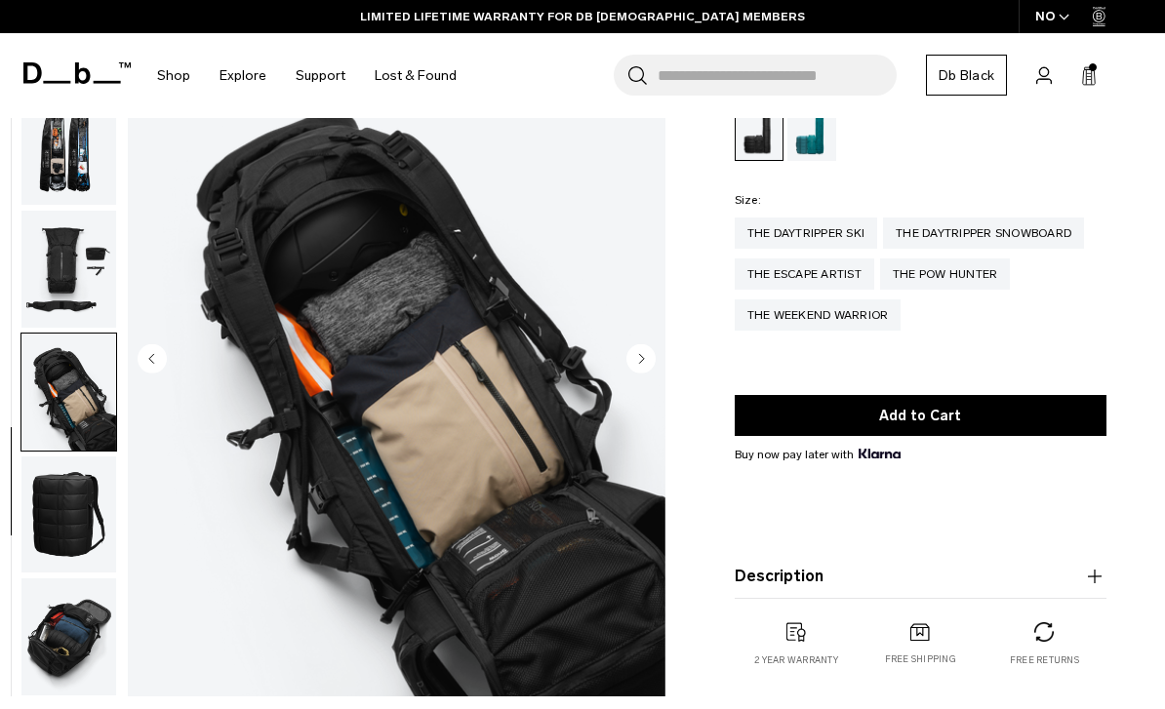
click at [636, 355] on circle "Next slide" at bounding box center [640, 358] width 29 height 29
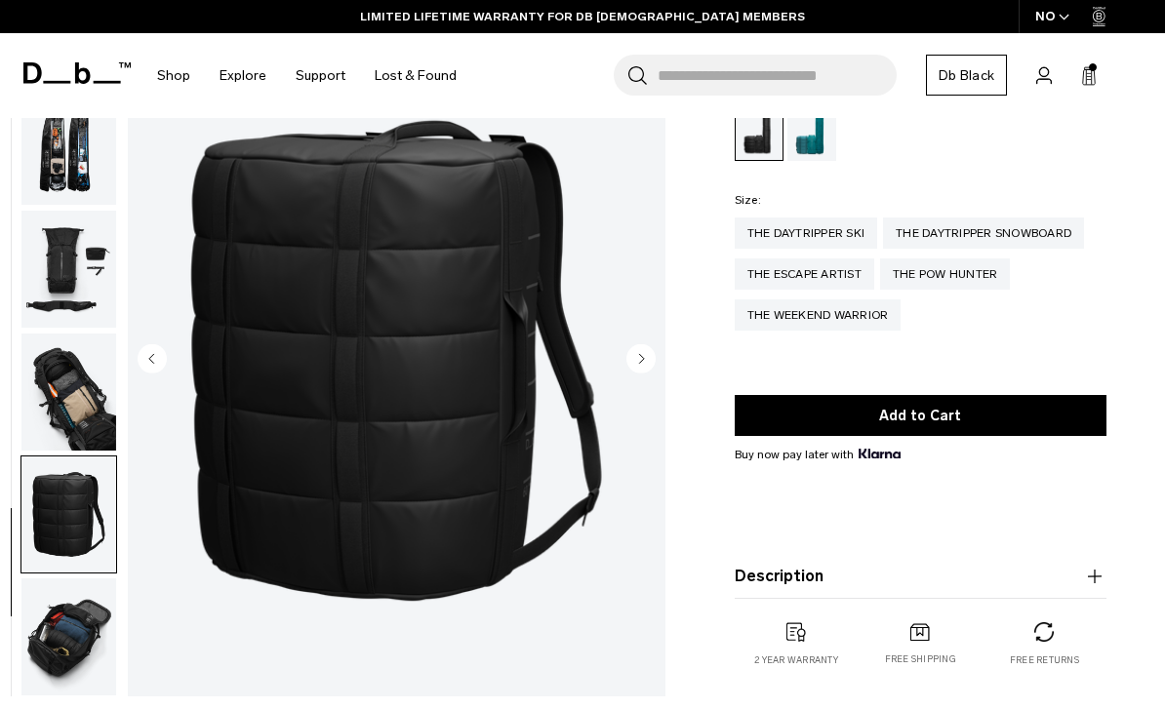
click at [629, 359] on circle "Next slide" at bounding box center [640, 358] width 29 height 29
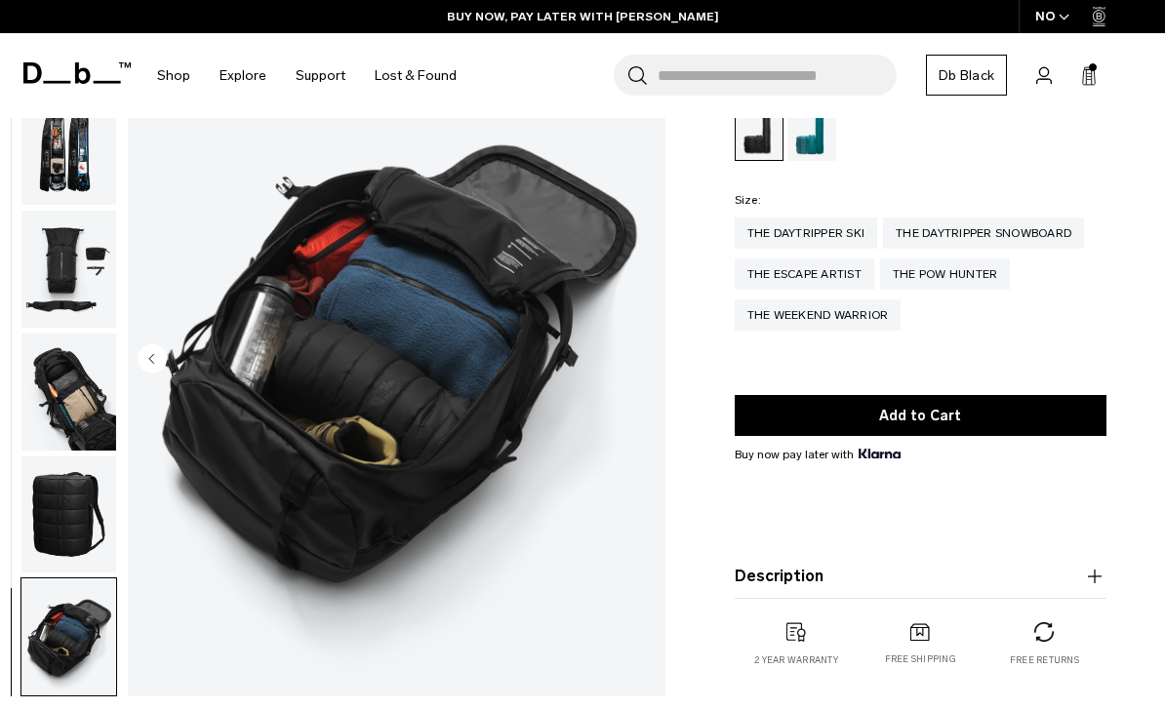
click at [157, 357] on circle "Previous slide" at bounding box center [152, 358] width 29 height 29
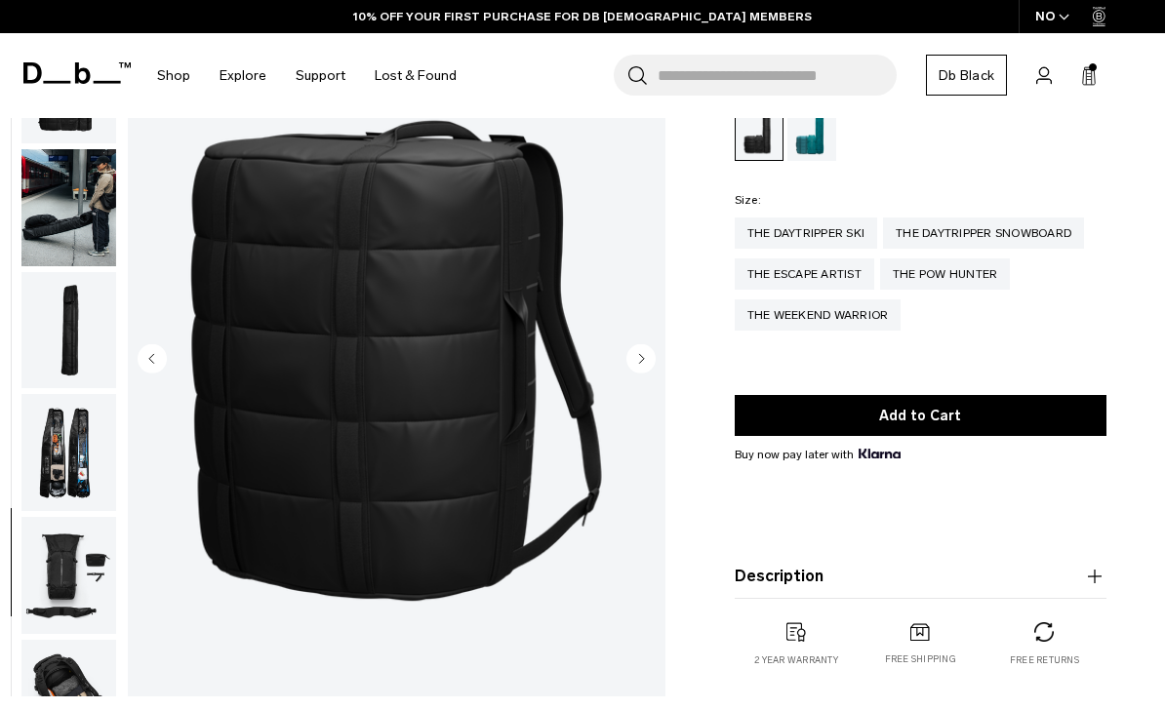
scroll to position [0, 0]
click at [76, 202] on img "button" at bounding box center [68, 207] width 95 height 117
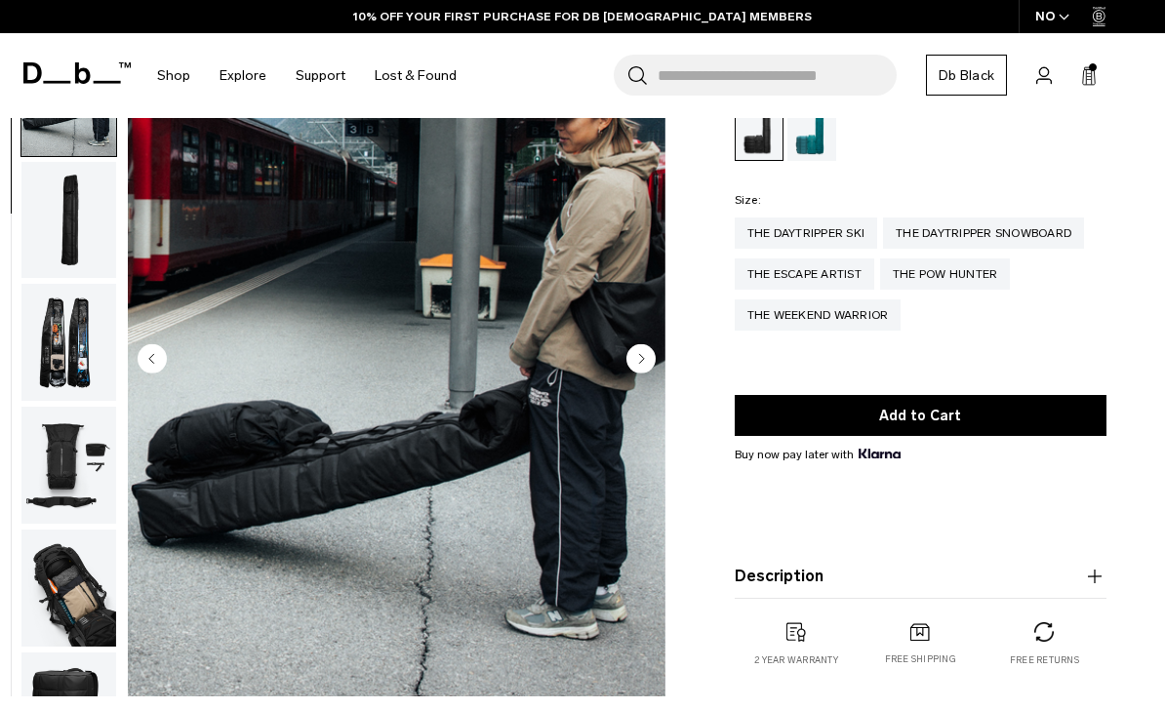
scroll to position [124, 0]
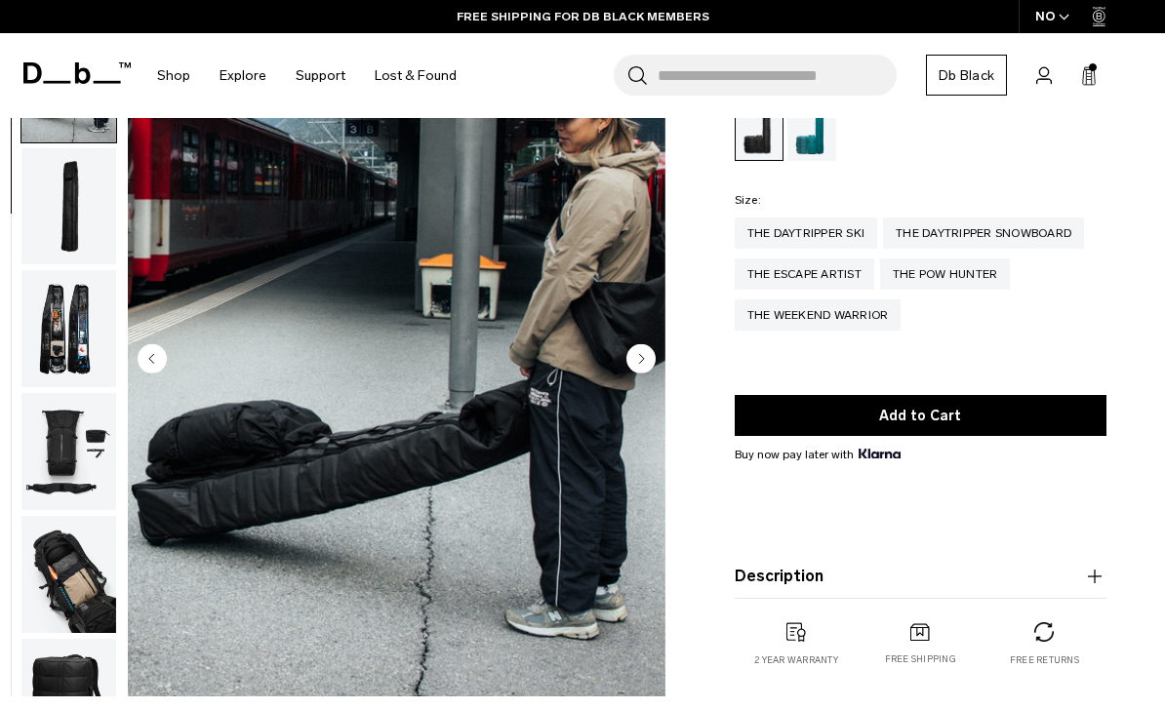
click at [834, 275] on div "The Escape Artist" at bounding box center [804, 274] width 139 height 31
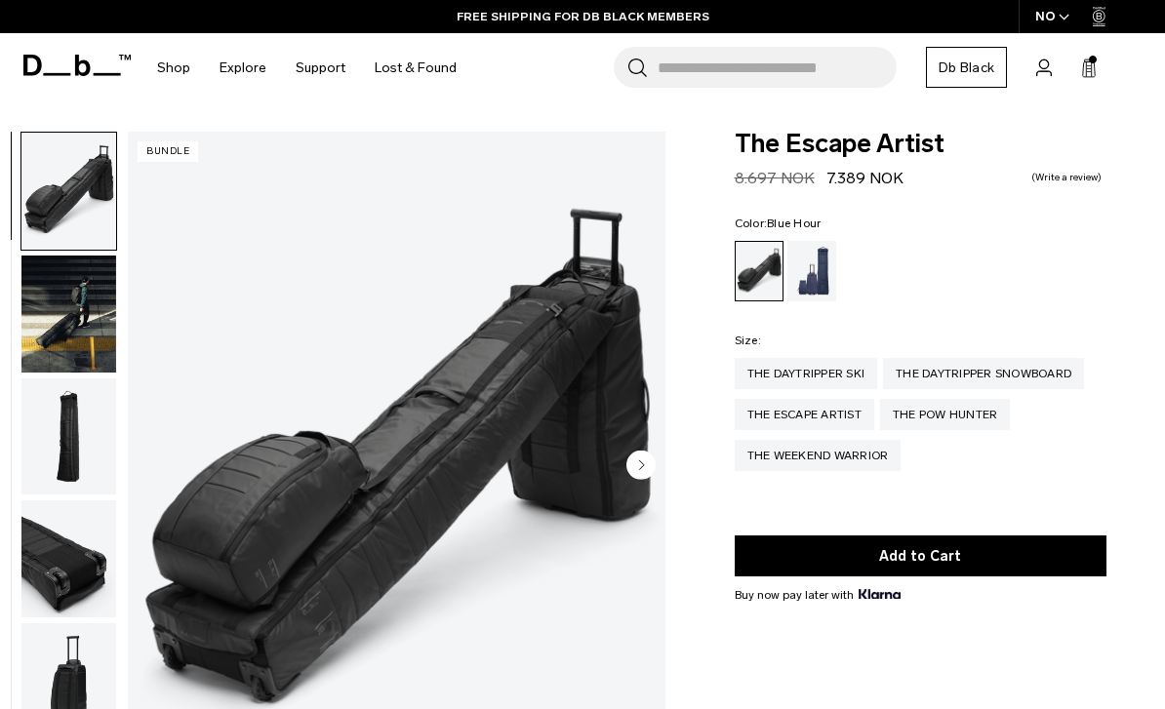
click at [808, 279] on div "Blue Hour" at bounding box center [812, 271] width 50 height 60
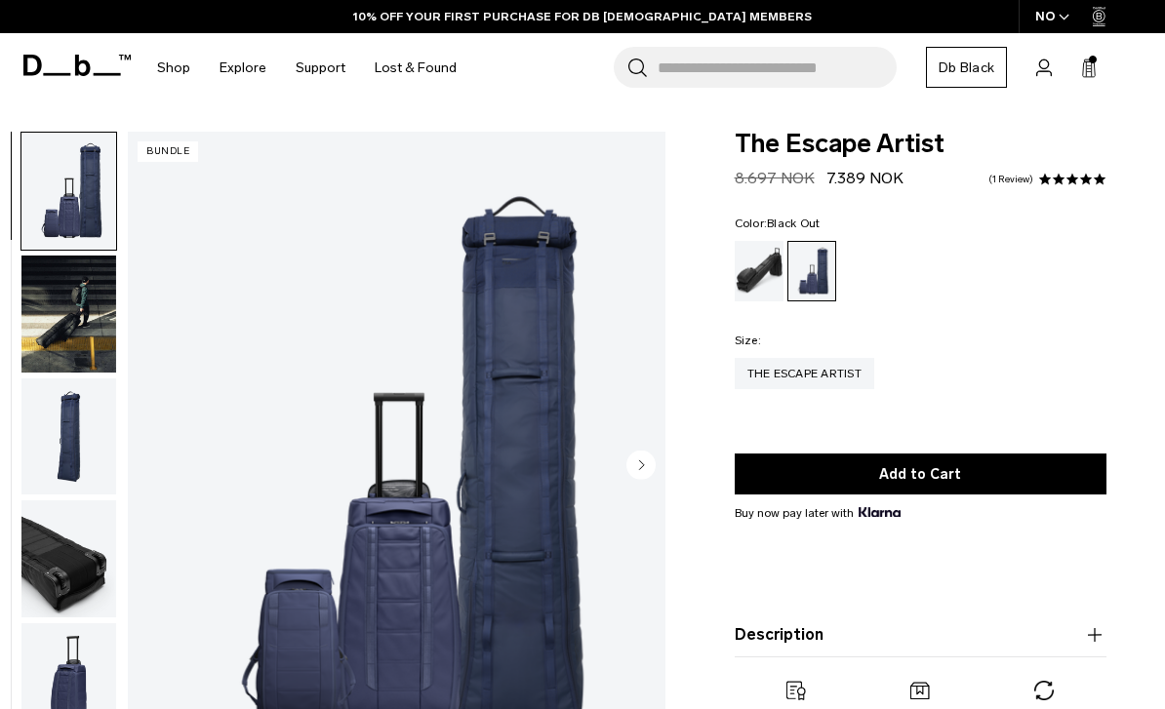
click at [63, 331] on img "button" at bounding box center [68, 314] width 95 height 117
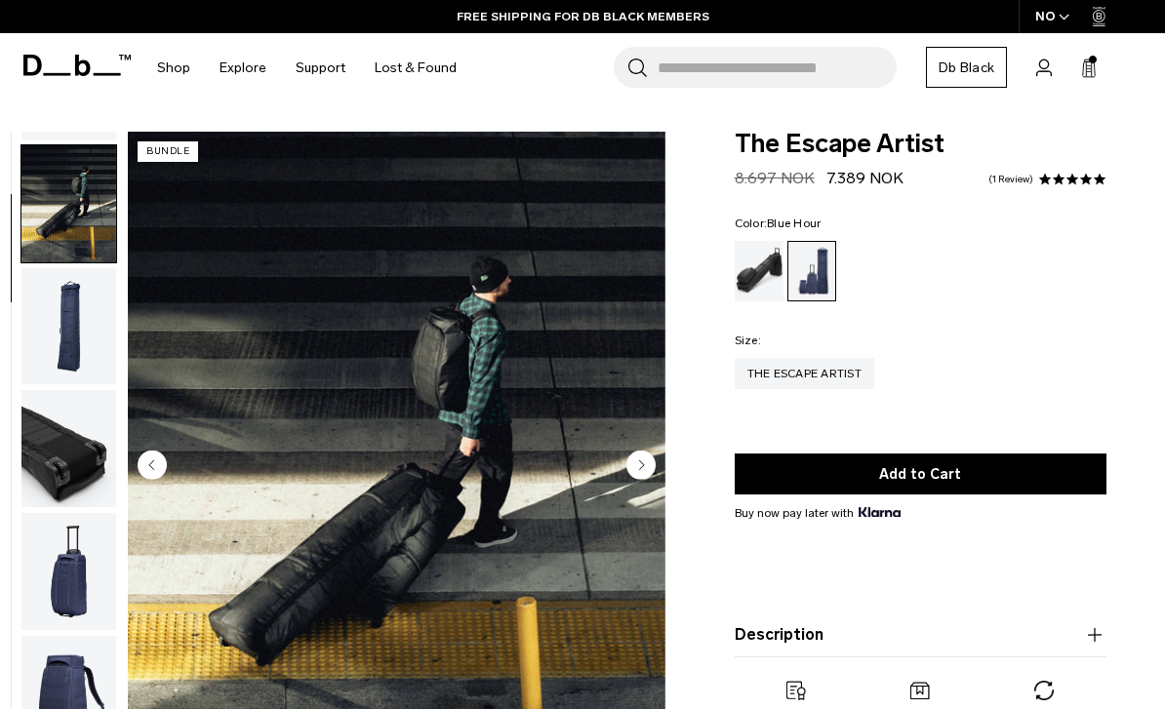
scroll to position [124, 0]
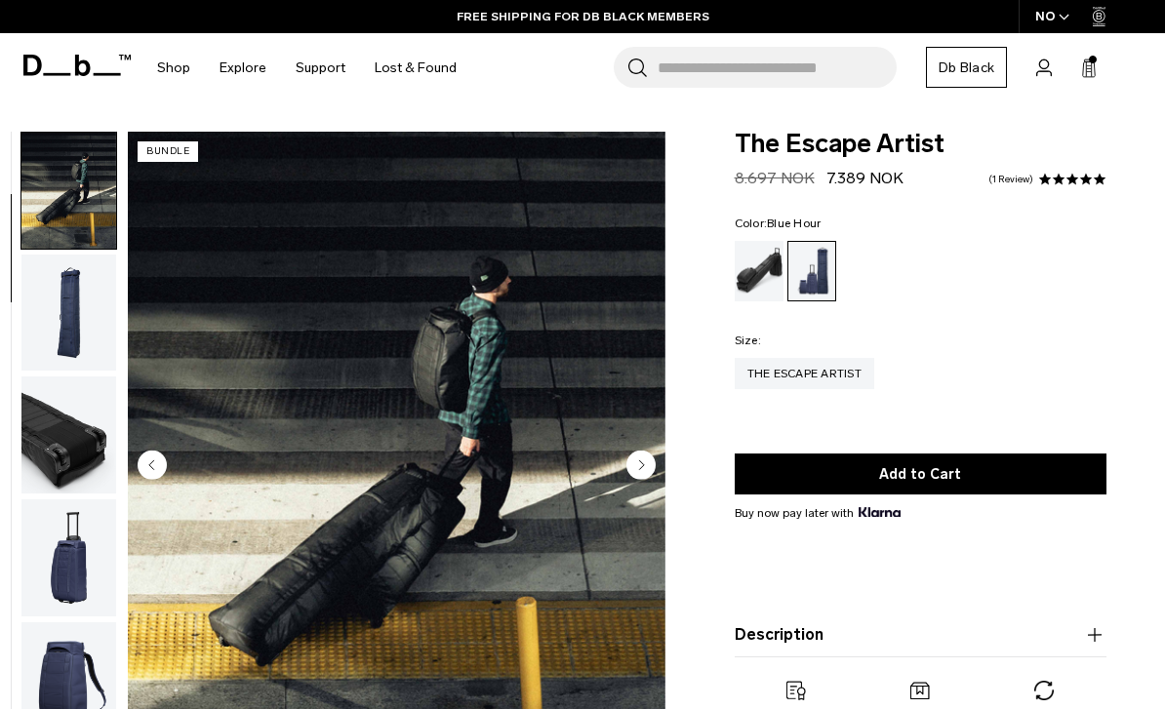
click at [70, 431] on img "button" at bounding box center [68, 435] width 95 height 117
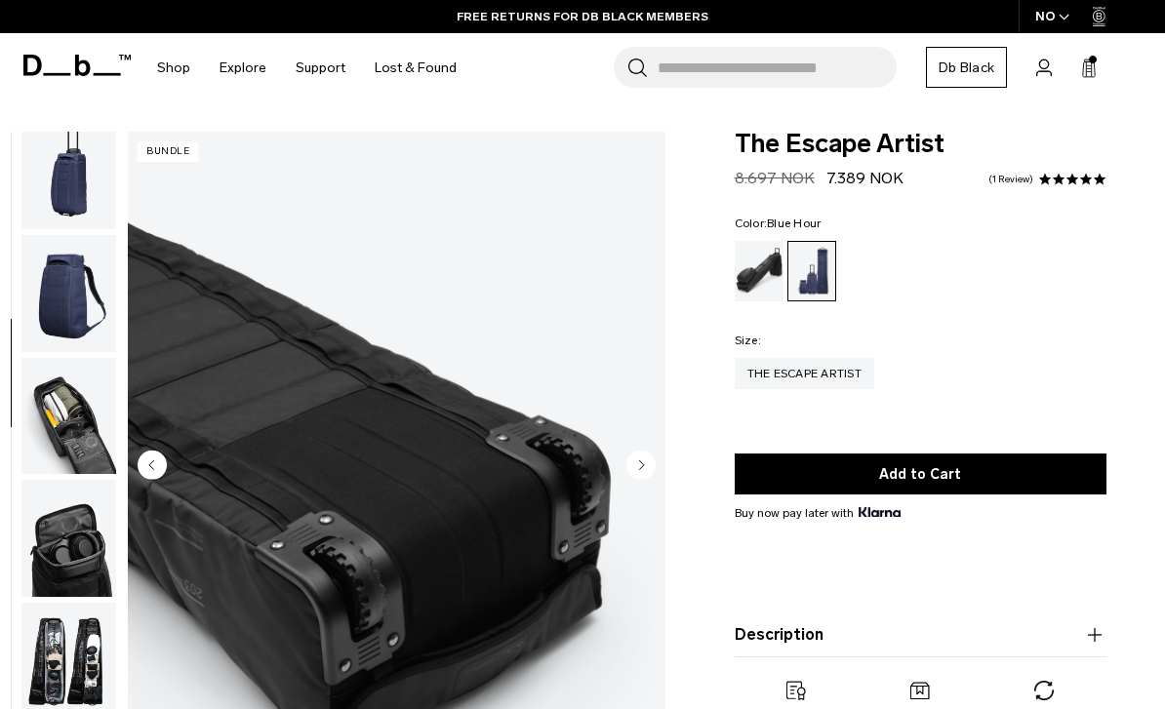
scroll to position [512, 0]
click at [61, 198] on img "button" at bounding box center [68, 169] width 95 height 117
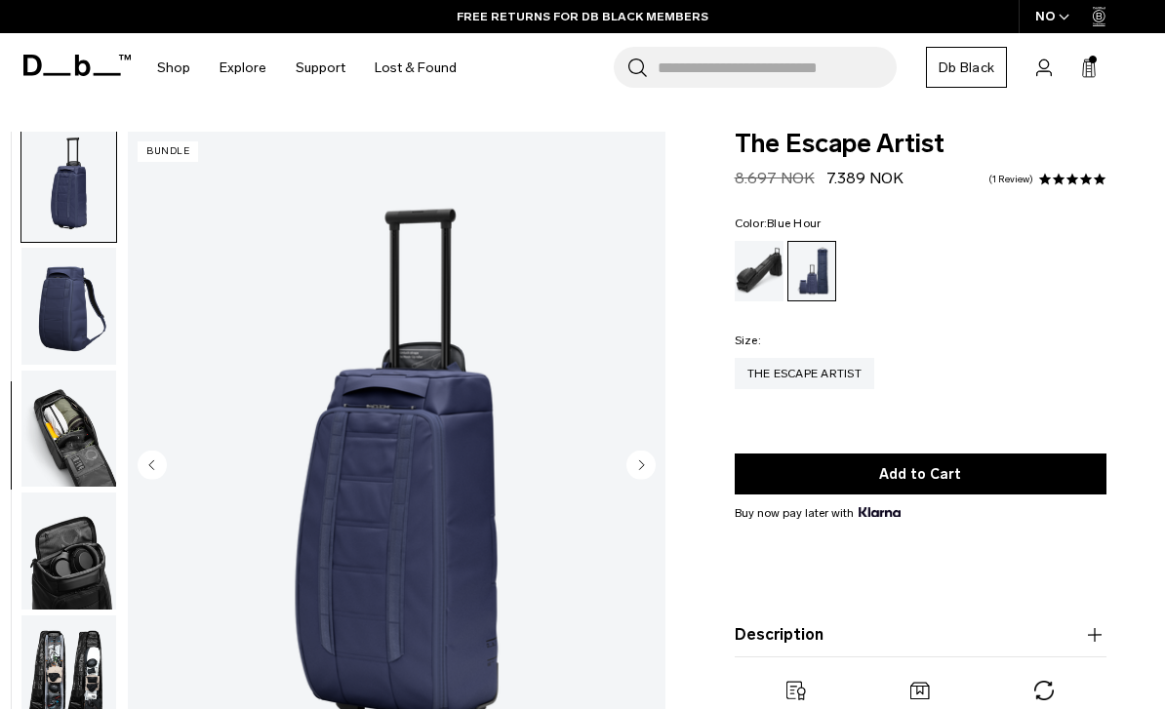
scroll to position [497, 0]
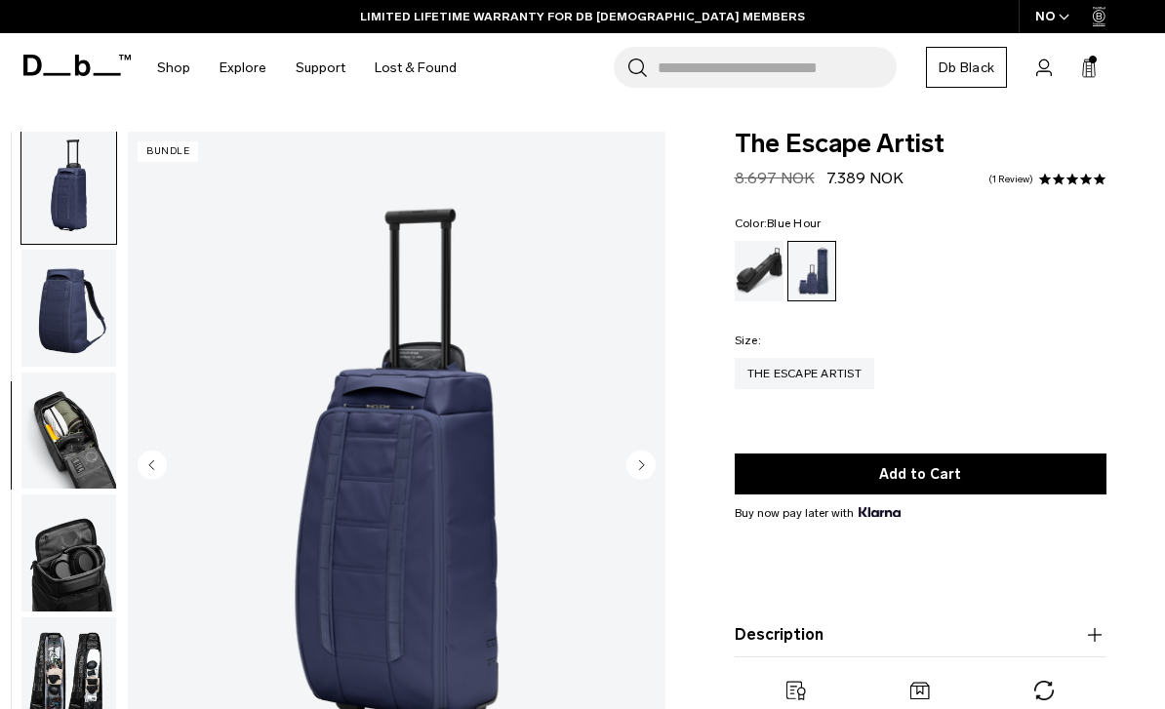
click at [78, 434] on img "button" at bounding box center [68, 431] width 95 height 117
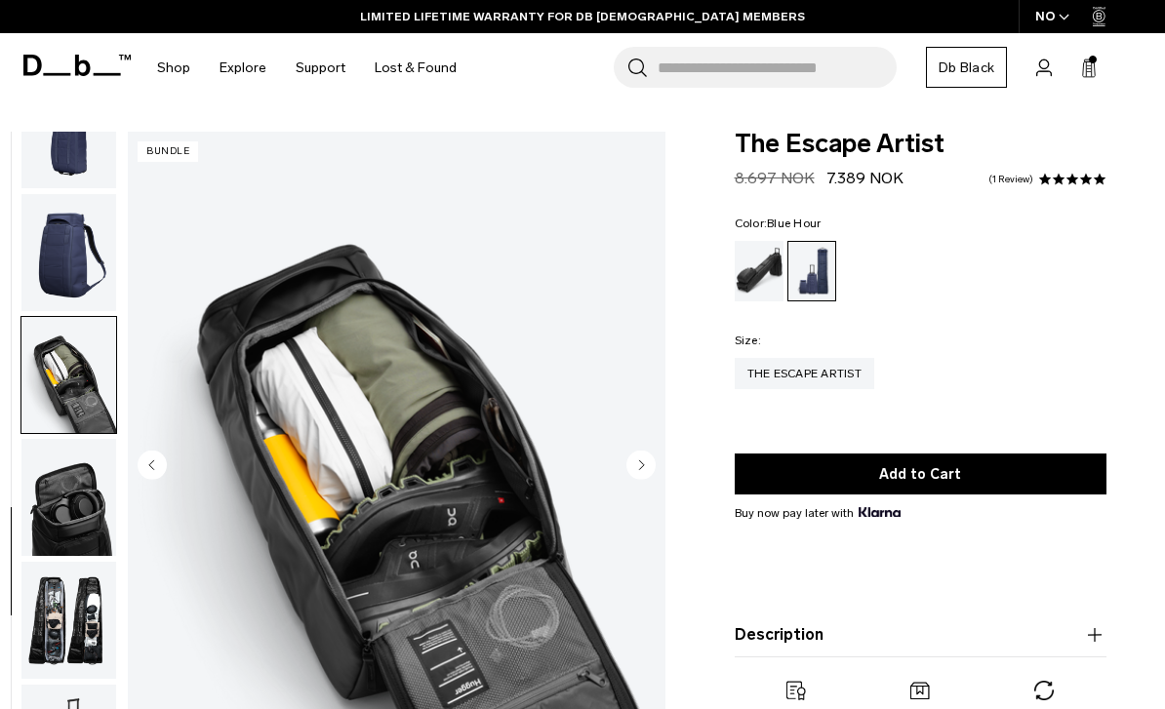
scroll to position [567, 0]
click at [67, 499] on img "button" at bounding box center [68, 497] width 95 height 117
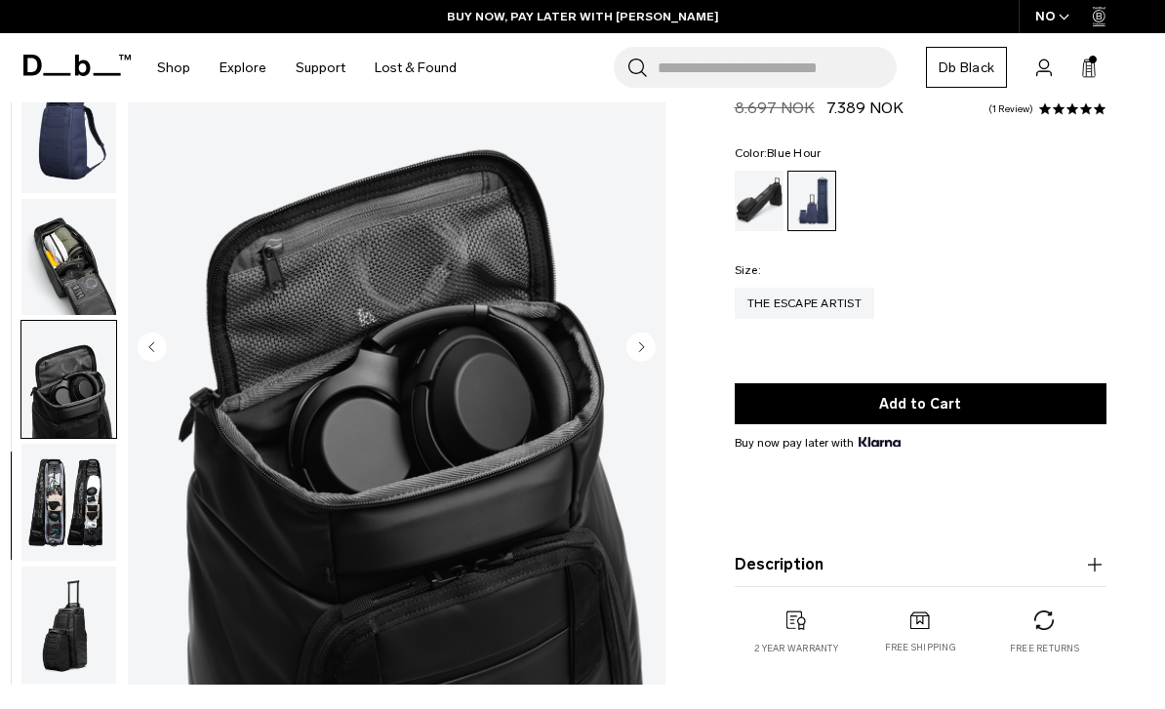
scroll to position [133, 0]
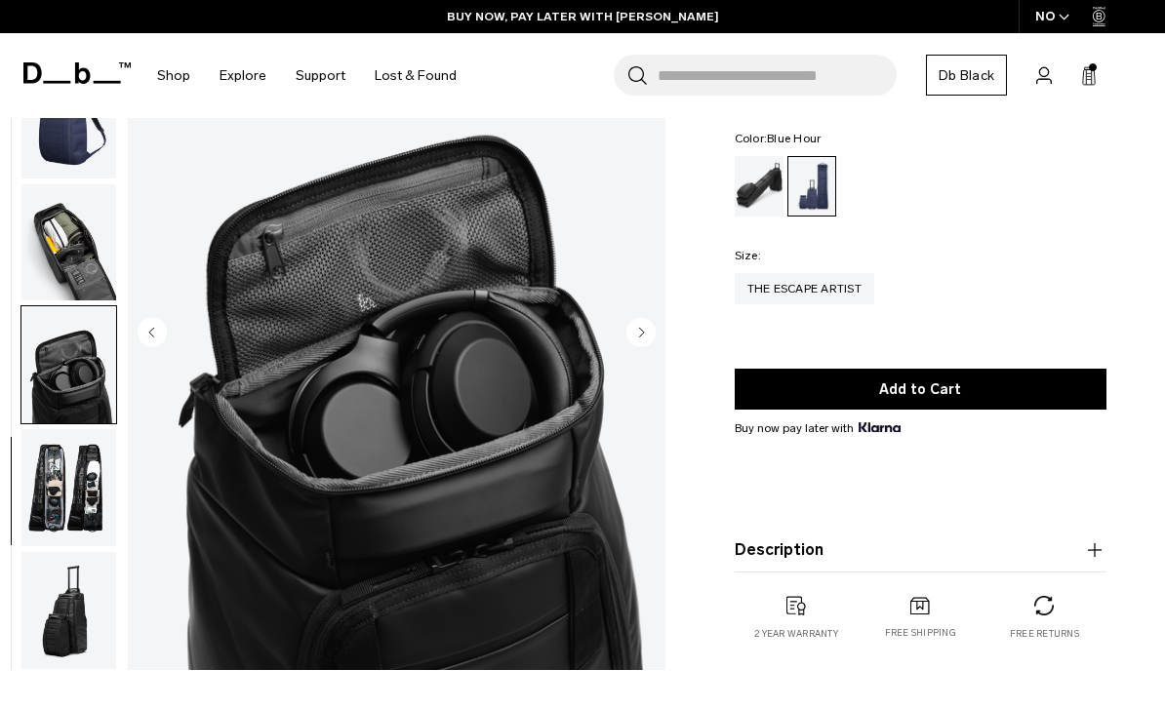
click at [71, 493] on img "button" at bounding box center [68, 487] width 95 height 117
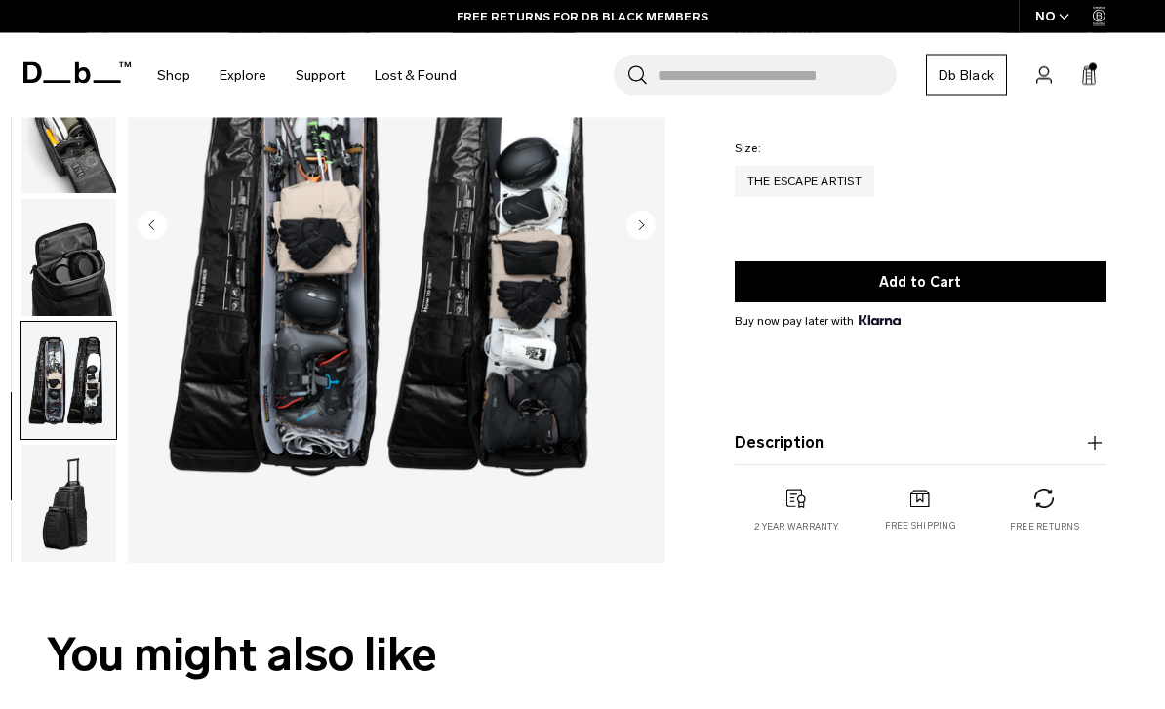
click at [72, 521] on img "button" at bounding box center [68, 504] width 95 height 117
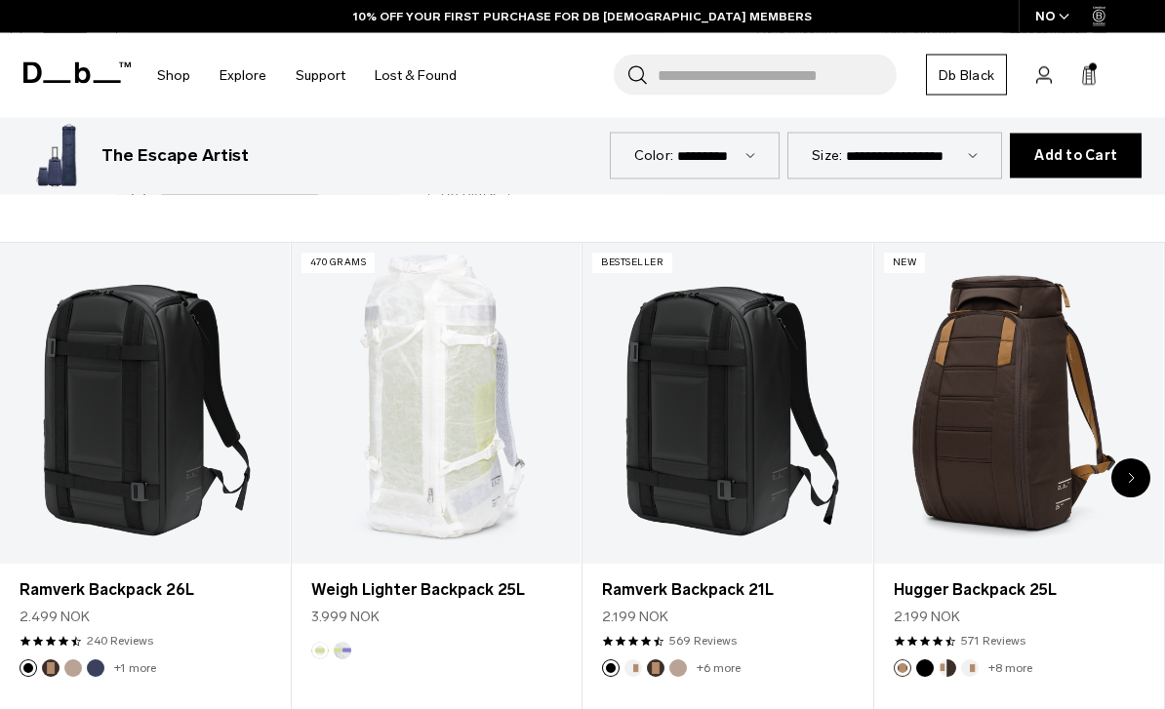
scroll to position [734, 0]
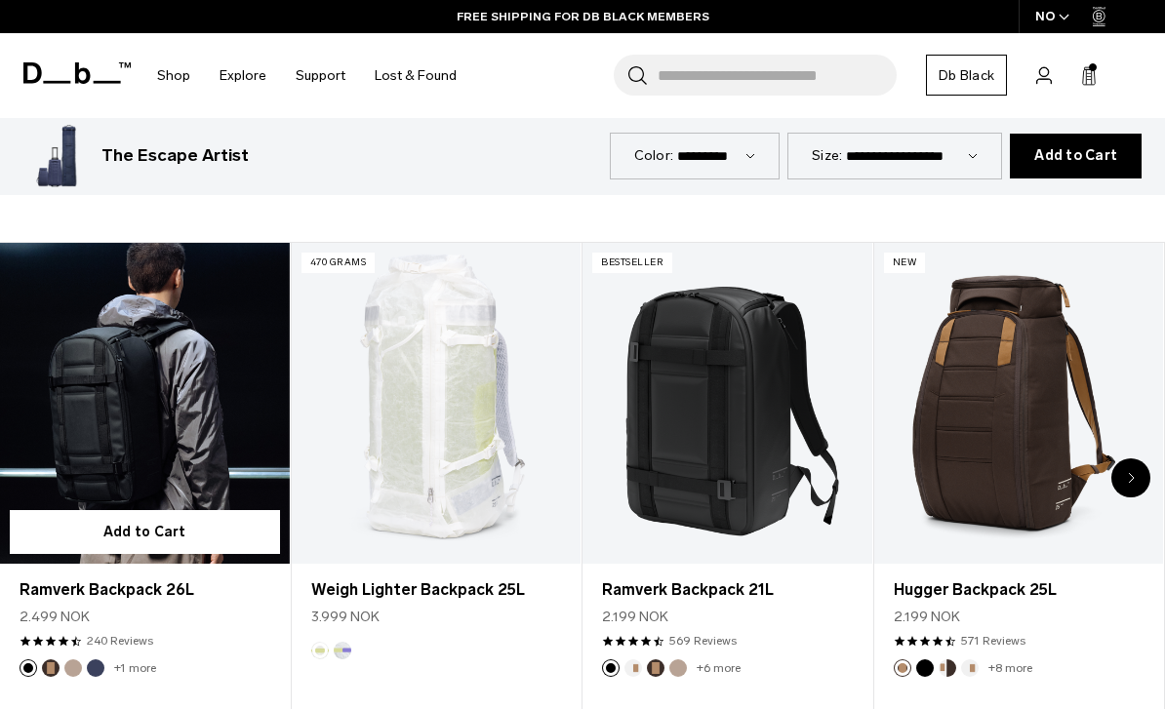
click at [175, 400] on link "Ramverk Backpack 26L" at bounding box center [145, 403] width 290 height 321
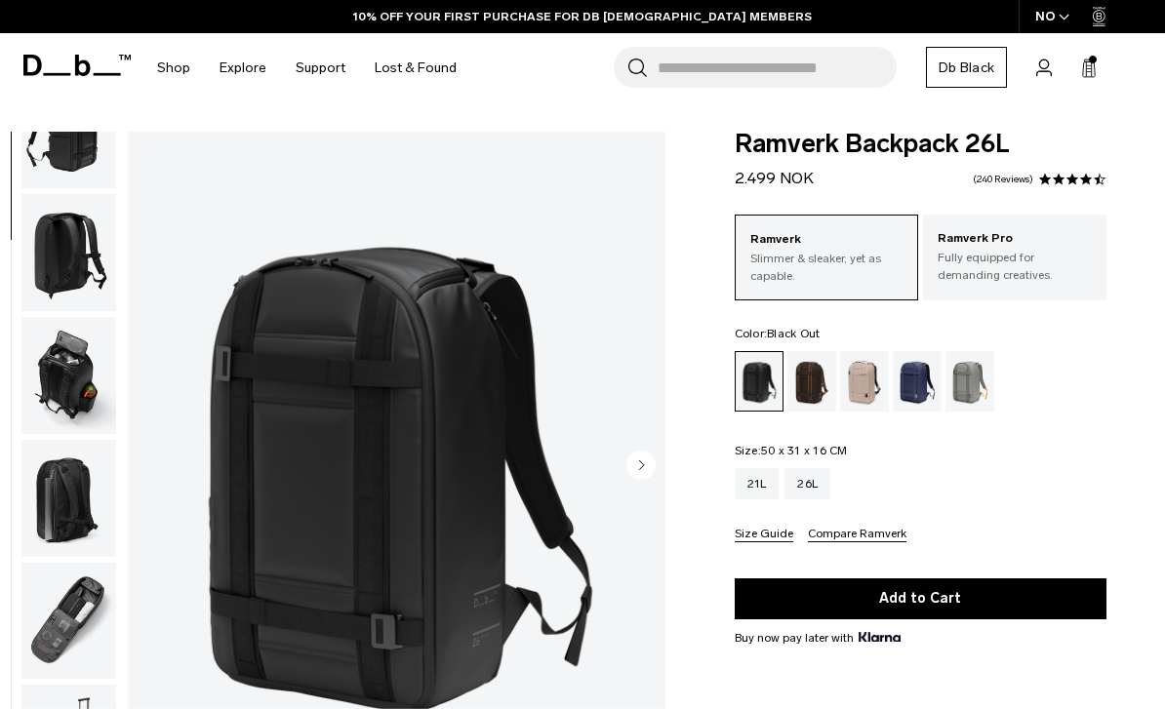
scroll to position [318, 0]
click at [68, 373] on img "button" at bounding box center [68, 375] width 95 height 117
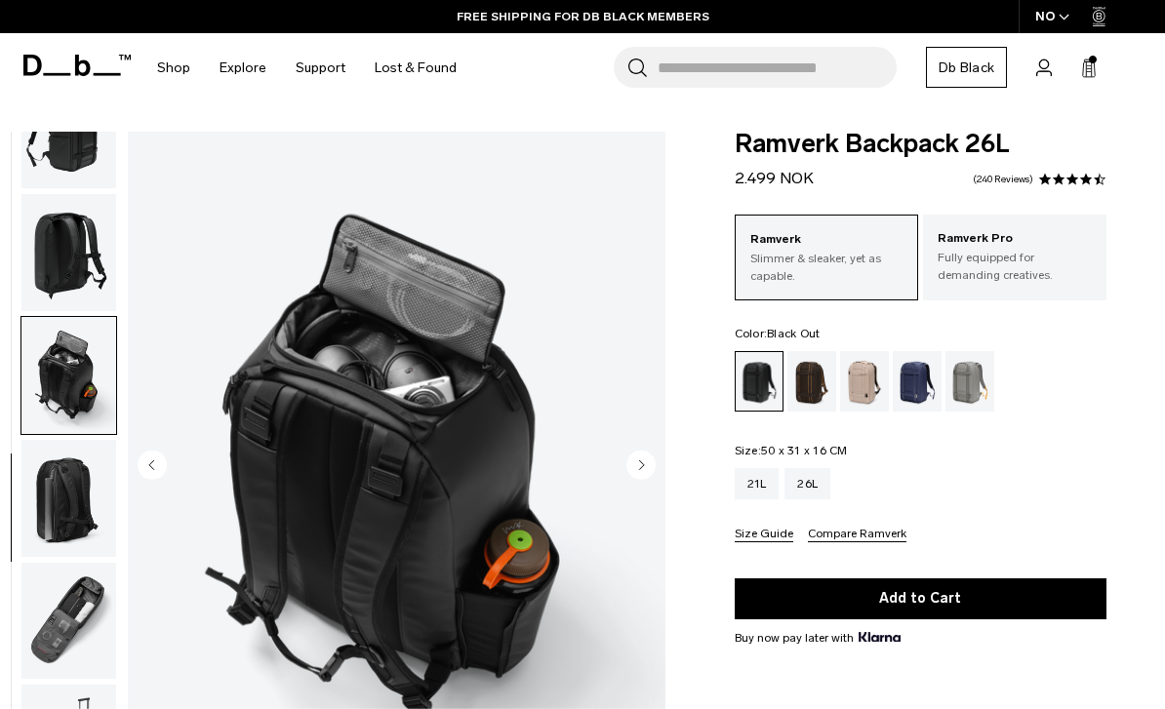
click at [76, 603] on img "button" at bounding box center [68, 621] width 95 height 117
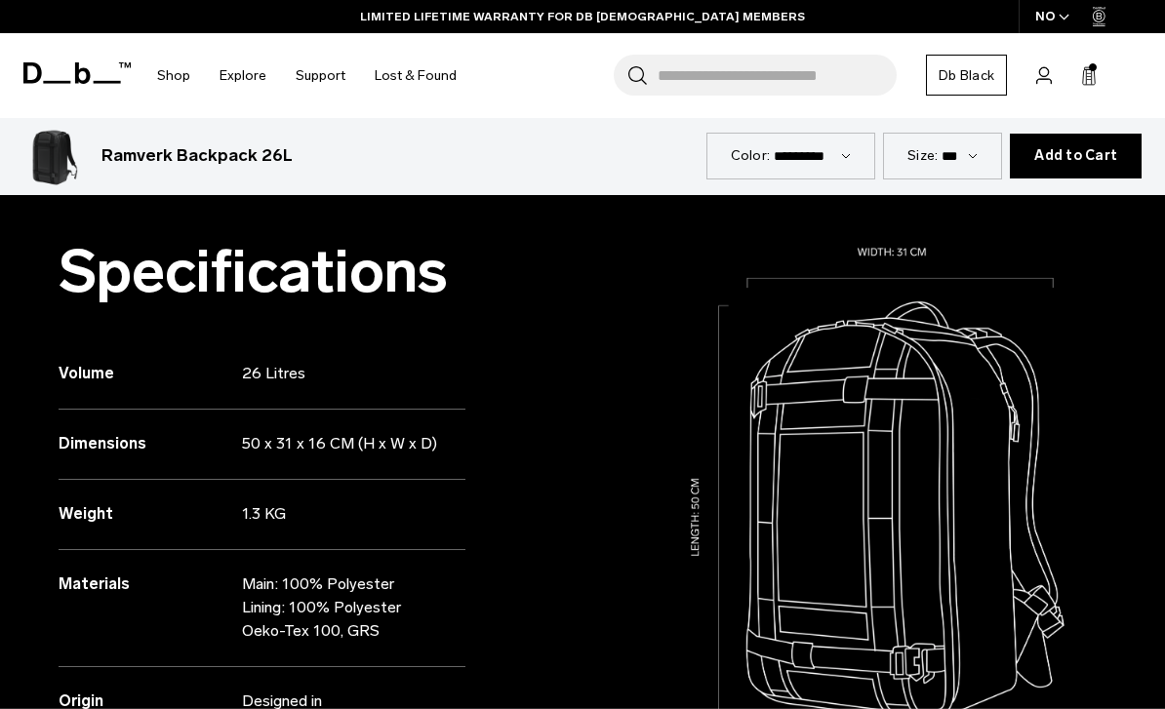
scroll to position [1425, 0]
